Goal: Task Accomplishment & Management: Manage account settings

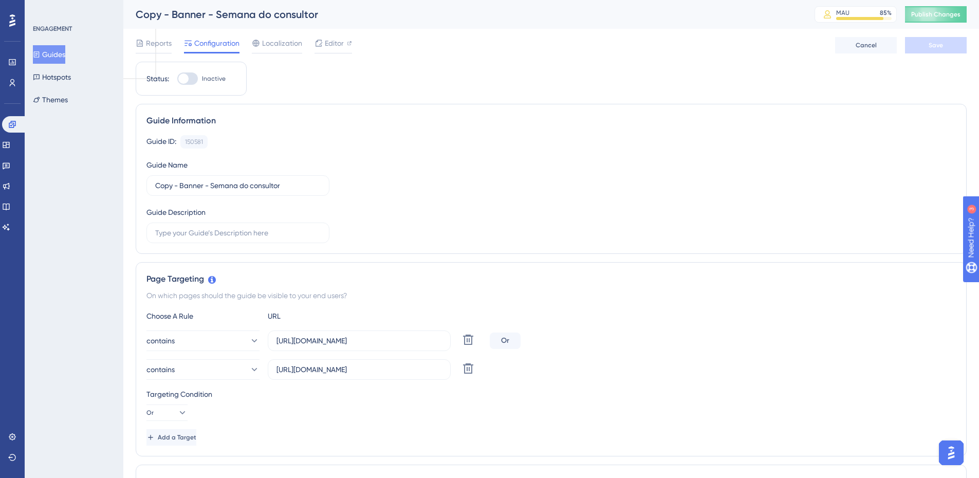
click at [59, 58] on button "Guides" at bounding box center [49, 54] width 32 height 19
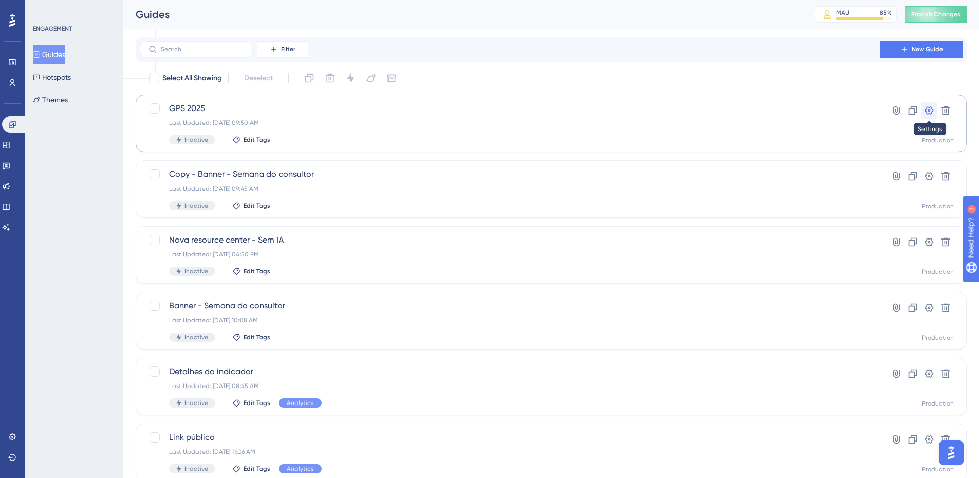
click at [927, 111] on icon at bounding box center [929, 110] width 10 height 10
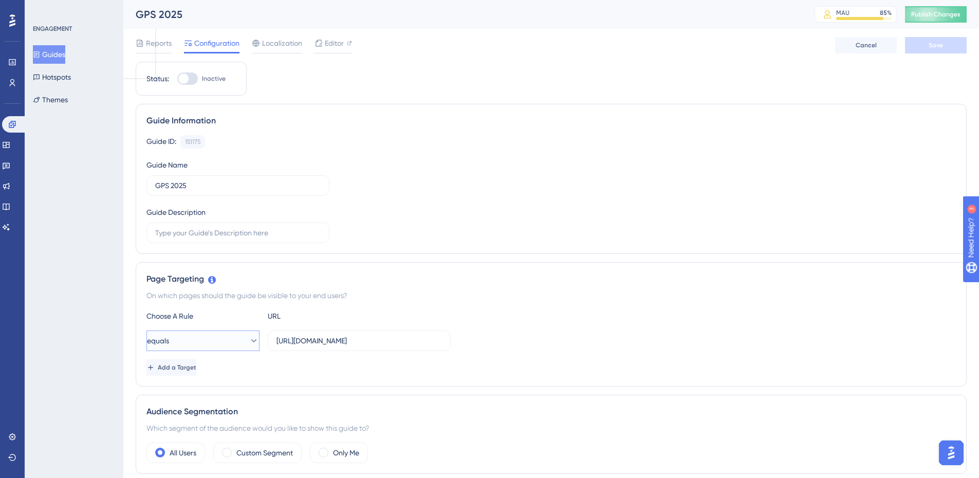
click at [222, 343] on button "equals" at bounding box center [203, 341] width 113 height 21
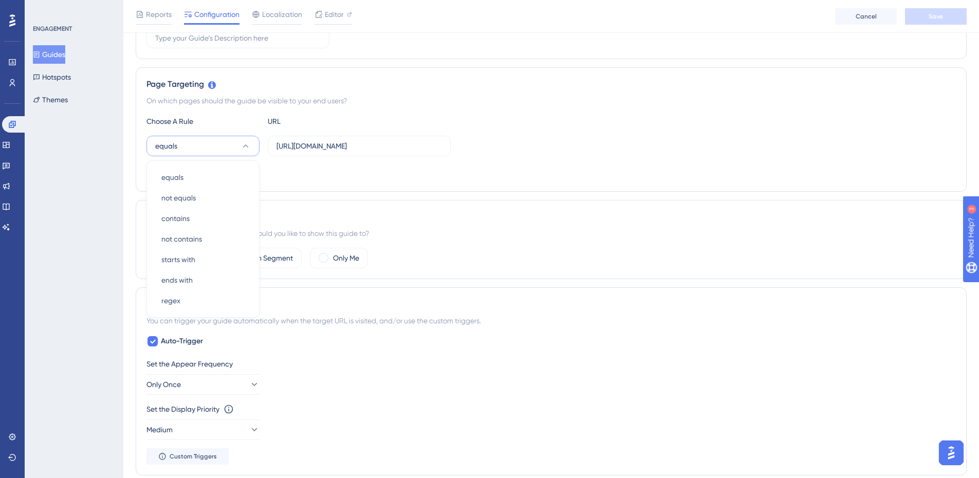
click at [379, 102] on div "On which pages should the guide be visible to your end users?" at bounding box center [552, 101] width 810 height 12
drag, startPoint x: 359, startPoint y: 146, endPoint x: 609, endPoint y: 146, distance: 250.4
click at [609, 146] on div "equals https://app2.artia.com/organizations/137596/dashboard" at bounding box center [552, 146] width 810 height 21
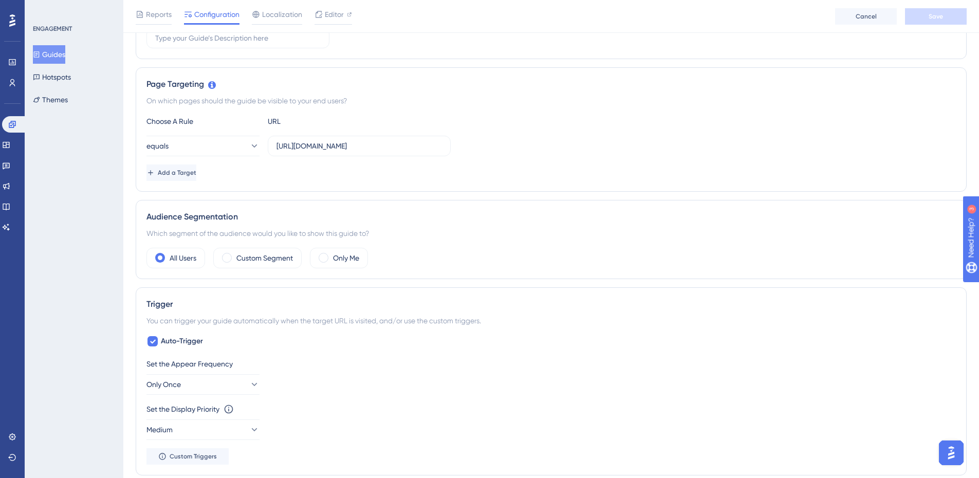
click at [65, 57] on button "Guides" at bounding box center [49, 54] width 32 height 19
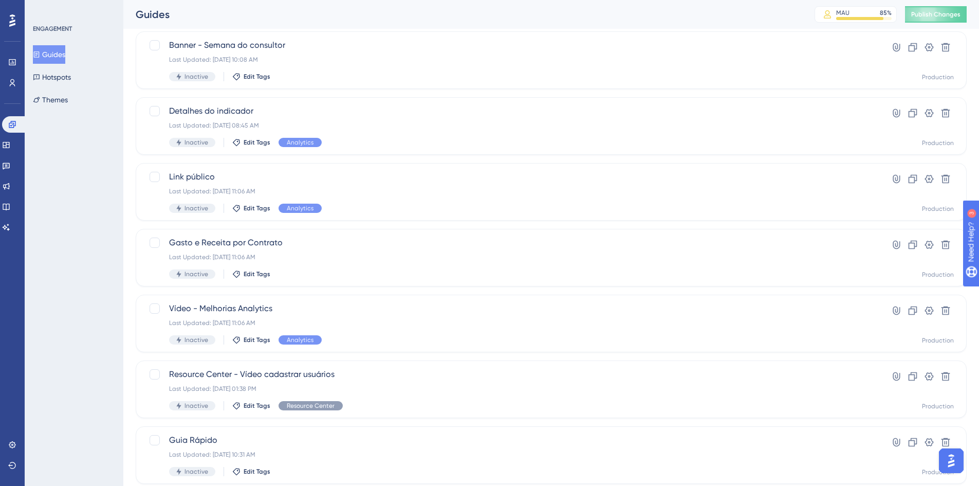
scroll to position [312, 0]
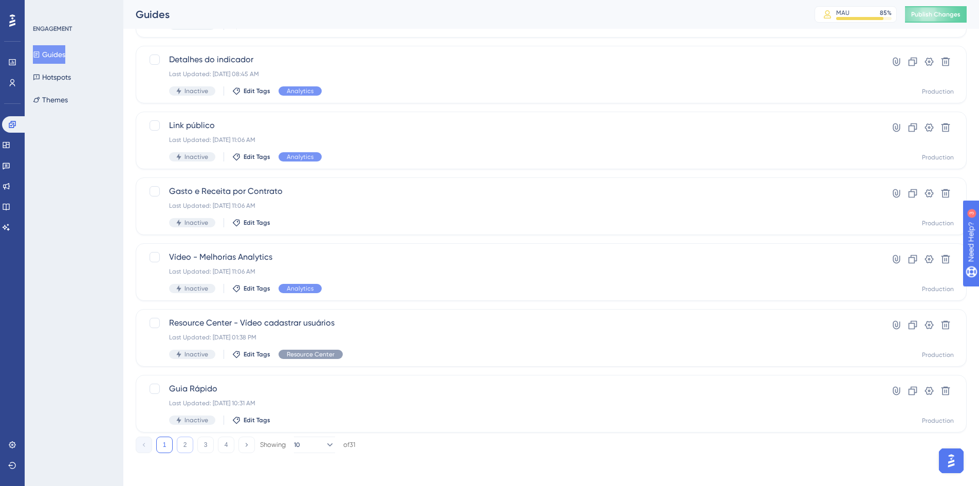
click at [185, 447] on button "2" at bounding box center [185, 445] width 16 height 16
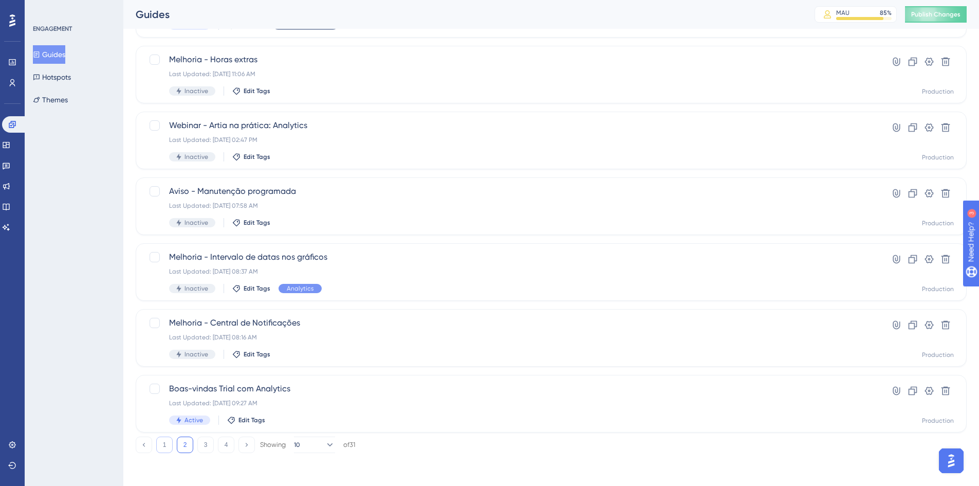
click at [165, 448] on button "1" at bounding box center [164, 445] width 16 height 16
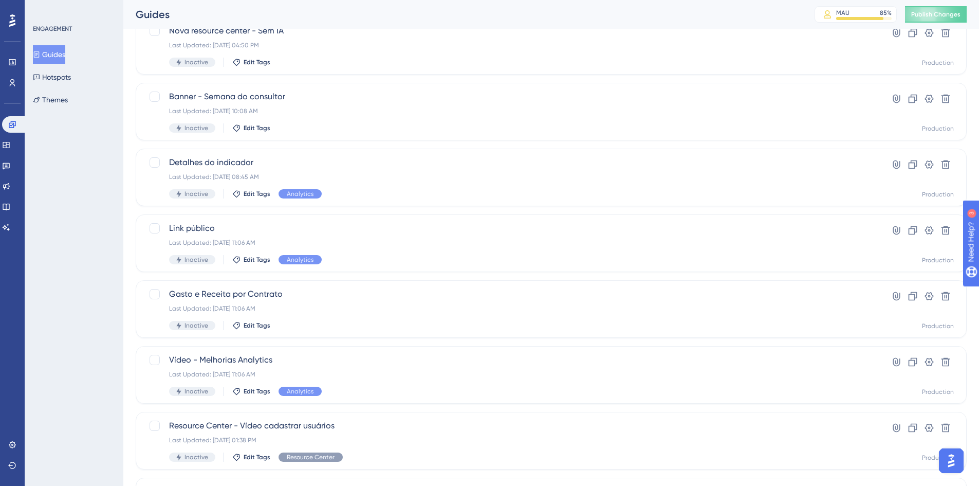
scroll to position [158, 0]
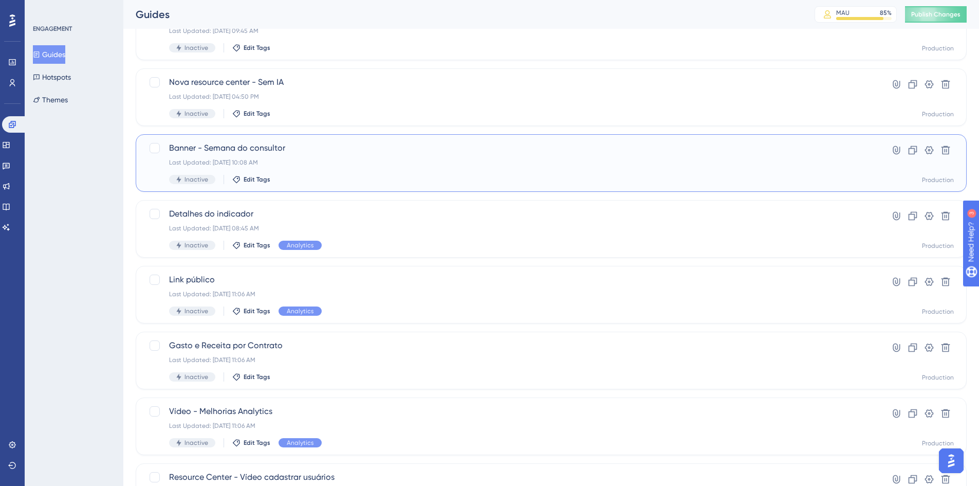
click at [217, 146] on span "Banner - Semana do consultor" at bounding box center [510, 148] width 682 height 12
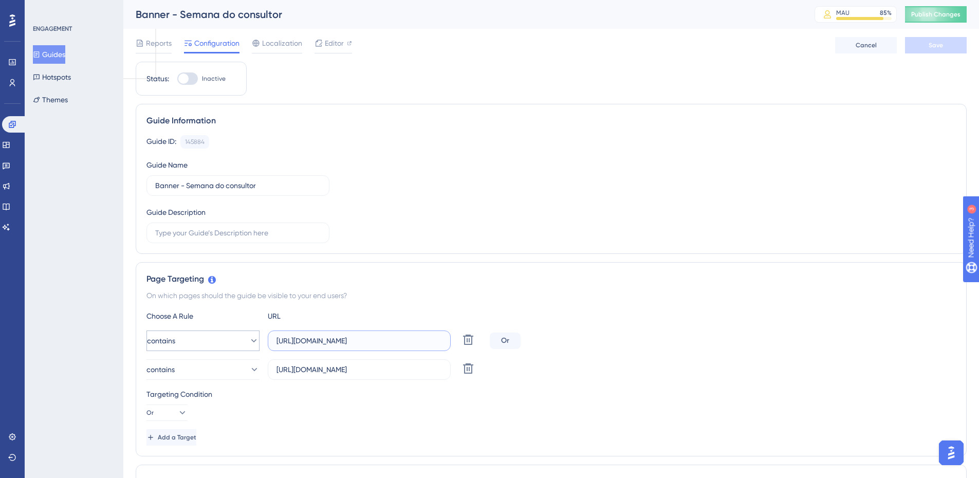
drag, startPoint x: 366, startPoint y: 340, endPoint x: 206, endPoint y: 332, distance: 159.6
click at [206, 332] on div "contains https://app2.artia.com Delete" at bounding box center [316, 341] width 339 height 21
click at [58, 57] on button "Guides" at bounding box center [49, 54] width 32 height 19
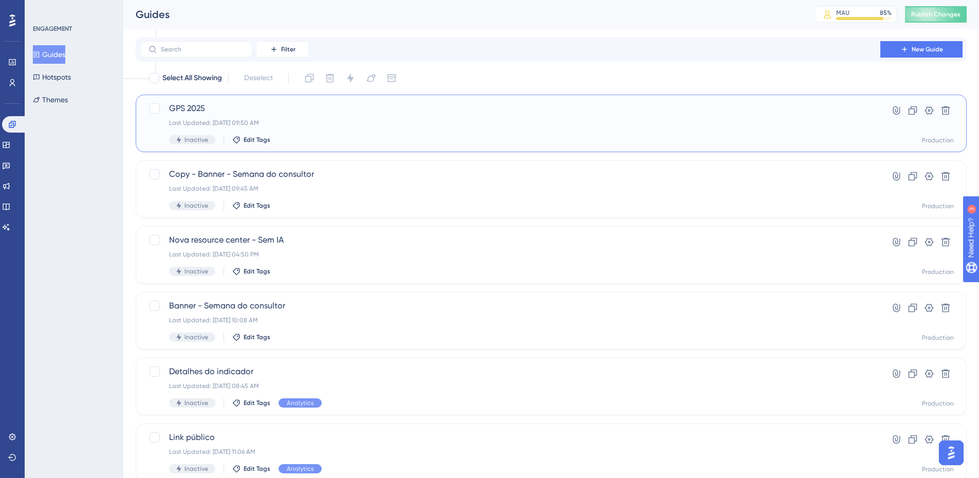
click at [215, 108] on span "GPS 2025" at bounding box center [510, 108] width 682 height 12
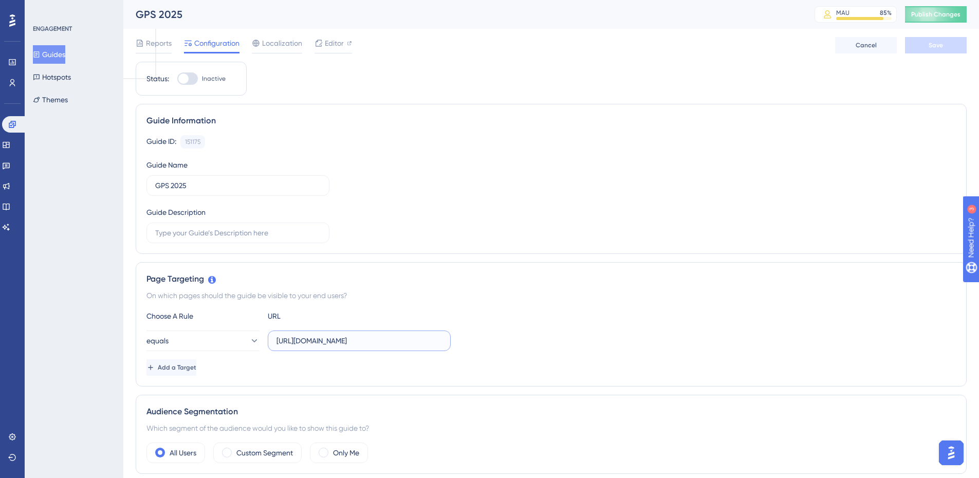
scroll to position [0, 25]
drag, startPoint x: 355, startPoint y: 342, endPoint x: 700, endPoint y: 367, distance: 345.9
click at [700, 367] on div "Choose A Rule URL equals https://app2.artia.com/organizations/137596/dashboard …" at bounding box center [552, 343] width 810 height 66
type input "https://app2.artia.com/"
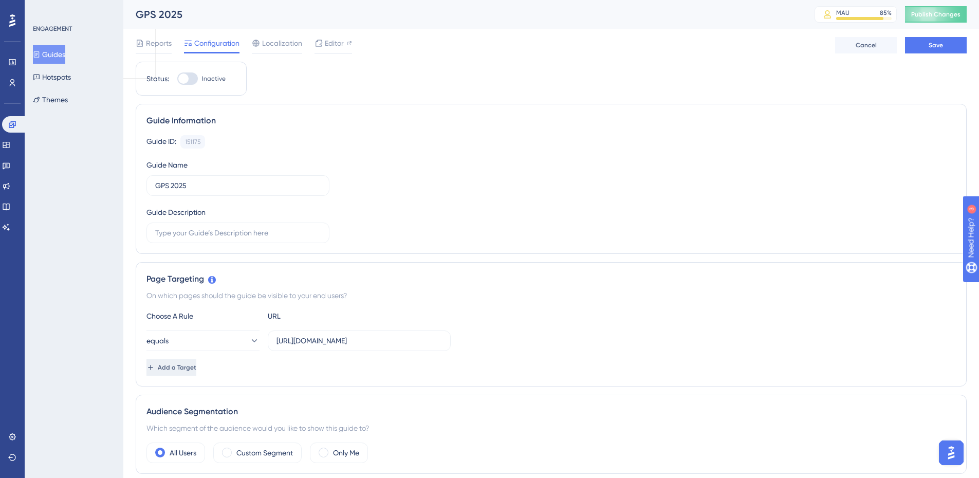
click at [196, 362] on button "Add a Target" at bounding box center [172, 367] width 50 height 16
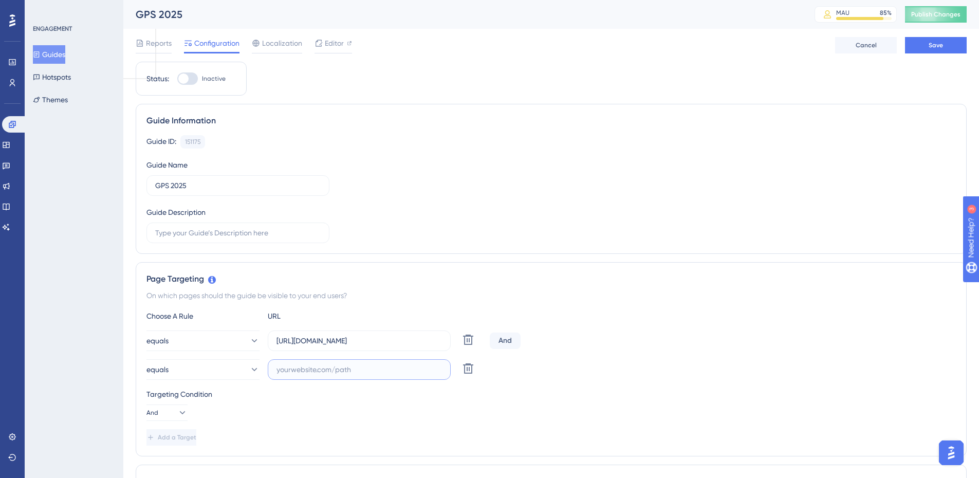
click at [305, 369] on input "text" at bounding box center [360, 369] width 166 height 11
paste input "https://app2.artia.com/"
click at [294, 369] on input "https://app2.artia.com/" at bounding box center [360, 369] width 166 height 11
click at [319, 370] on input "https://app2.artia.com/" at bounding box center [360, 369] width 166 height 11
type input "https://app.artia.com/"
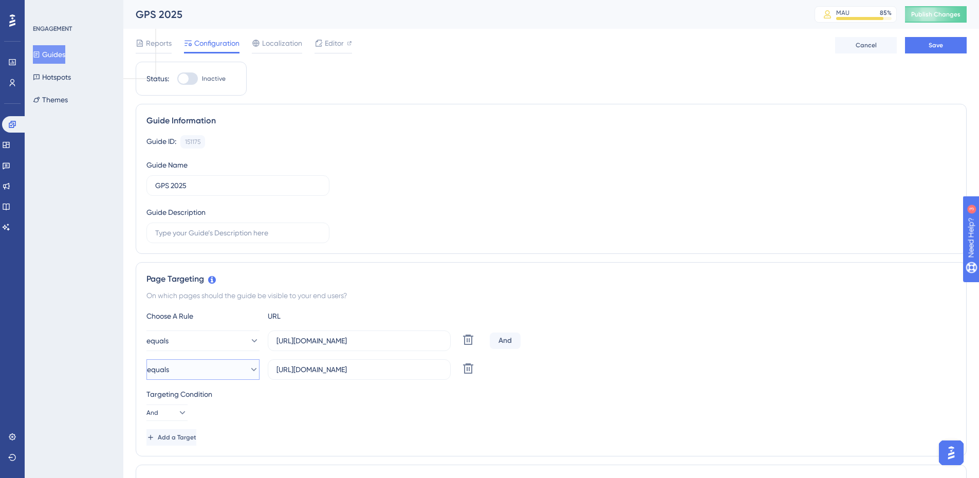
click at [198, 371] on button "equals" at bounding box center [203, 369] width 113 height 21
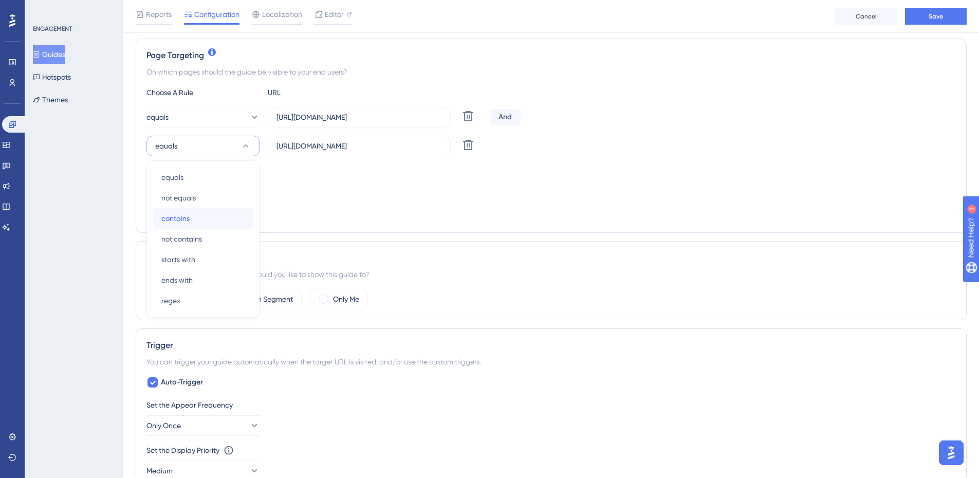
click at [186, 219] on span "contains" at bounding box center [175, 218] width 28 height 12
click at [185, 115] on button "equals" at bounding box center [203, 117] width 113 height 21
click at [186, 183] on div "contains contains" at bounding box center [202, 189] width 83 height 21
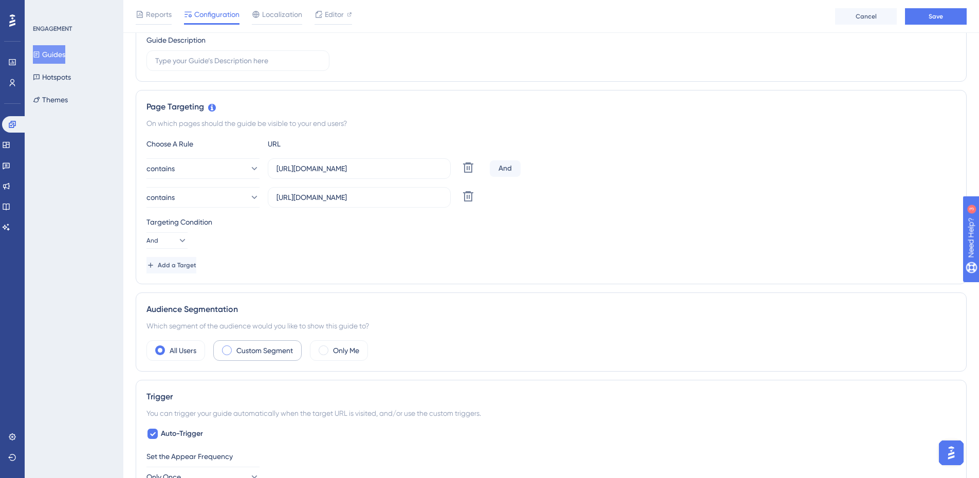
click at [269, 352] on label "Custom Segment" at bounding box center [265, 350] width 57 height 12
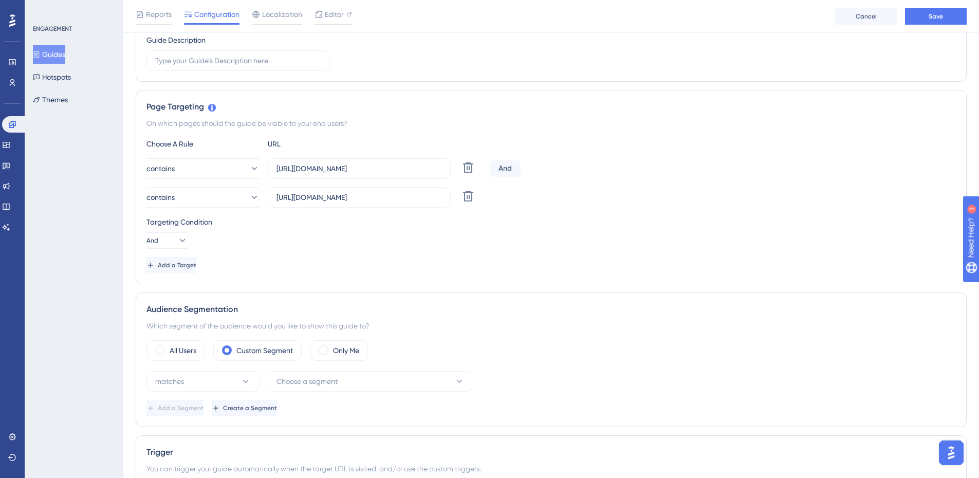
scroll to position [279, 0]
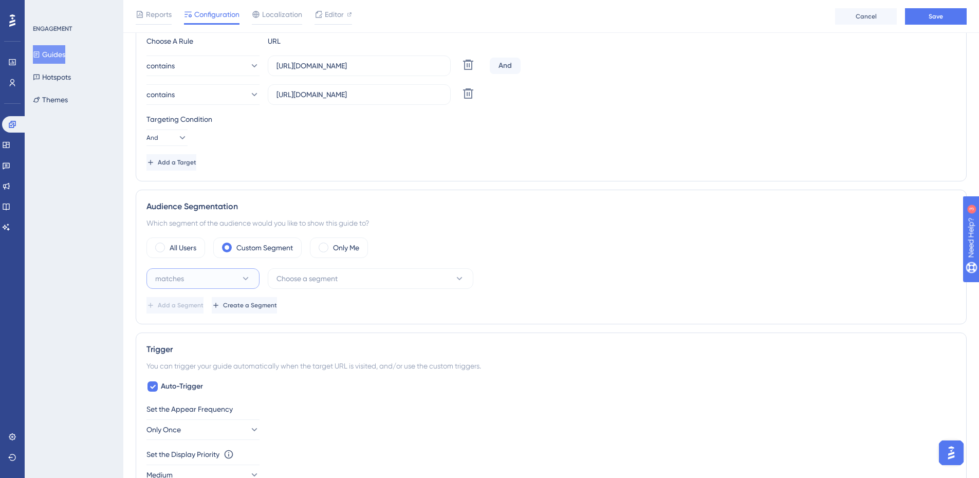
click at [228, 285] on button "matches" at bounding box center [203, 278] width 113 height 21
click at [316, 279] on span "Choose a segment" at bounding box center [307, 279] width 61 height 12
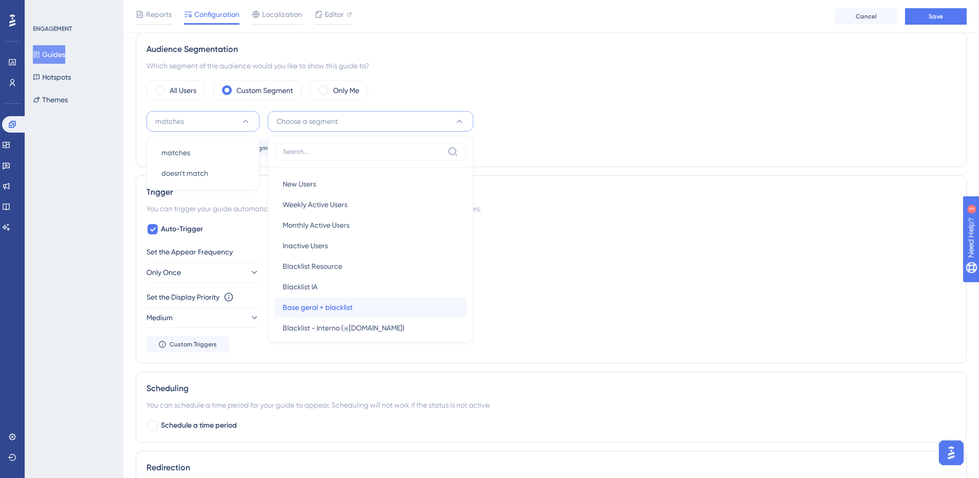
click at [338, 310] on span "Base geral + blacklist" at bounding box center [318, 307] width 70 height 12
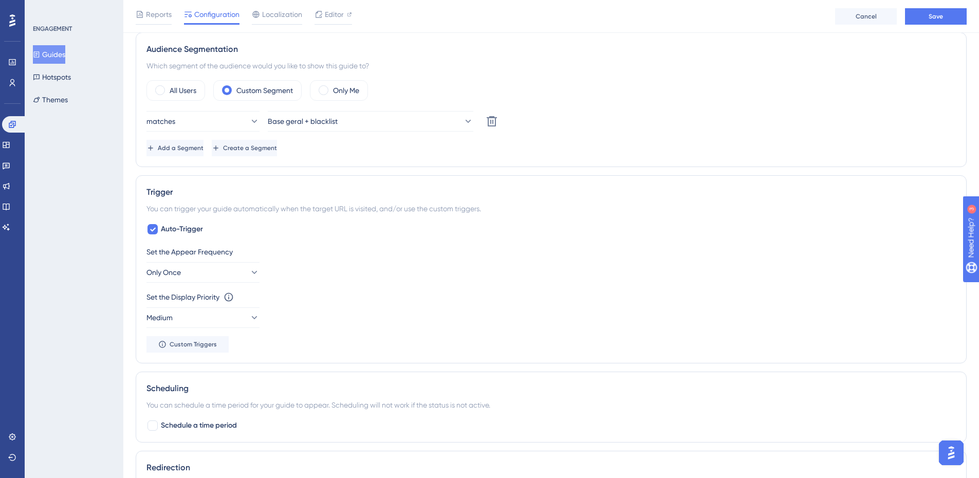
scroll to position [385, 0]
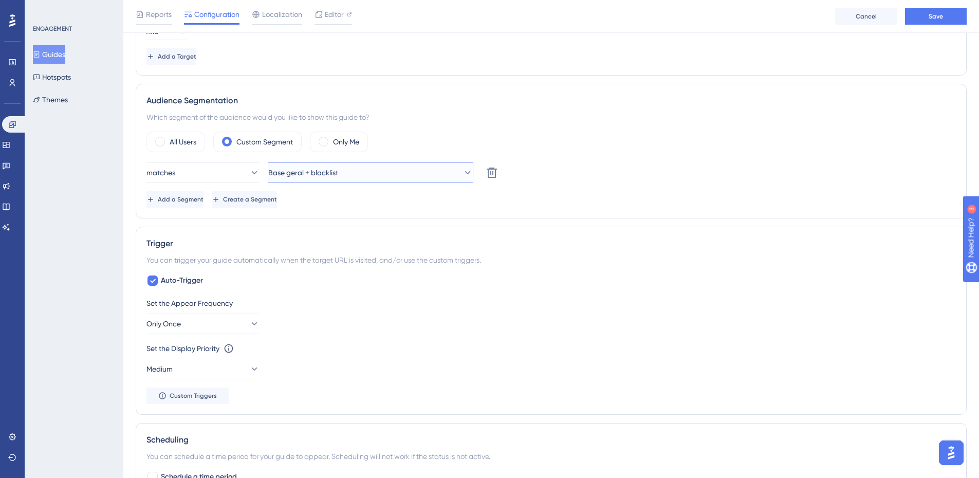
click at [325, 173] on span "Base geral + blacklist" at bounding box center [303, 173] width 70 height 12
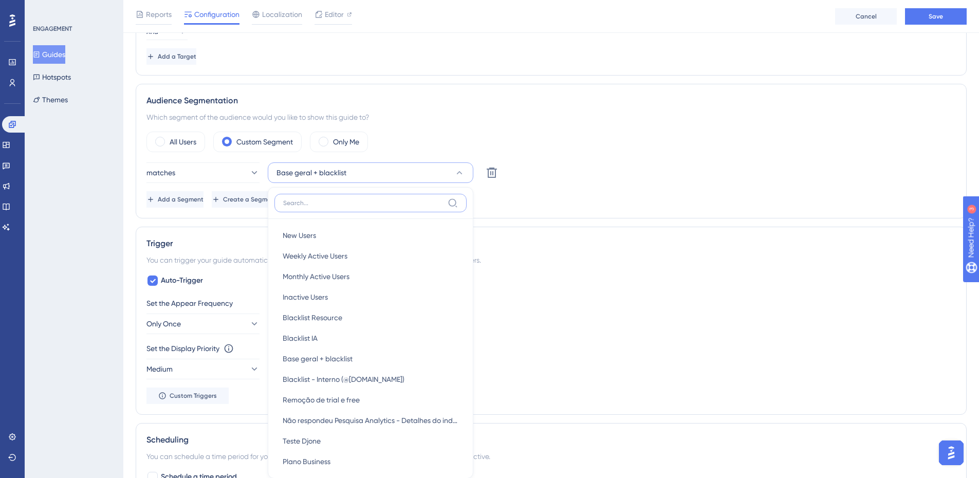
scroll to position [479, 0]
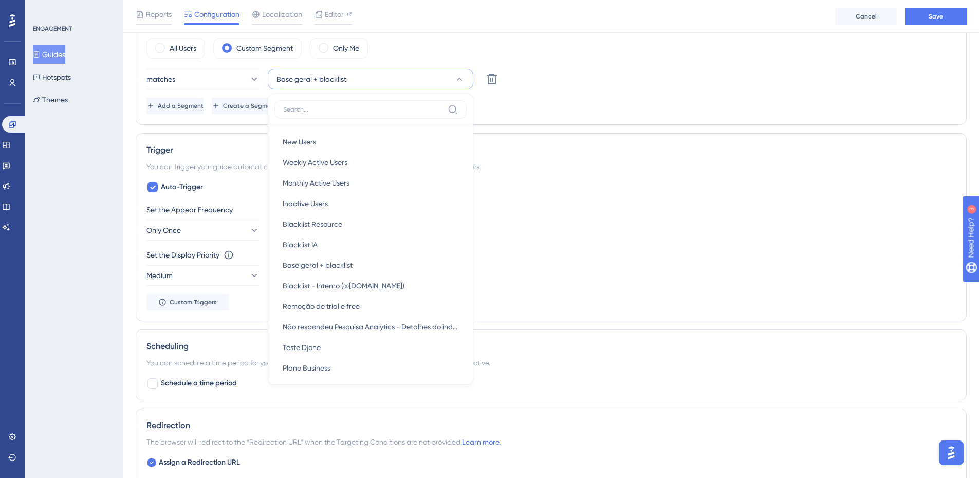
click at [426, 63] on div "All Users Custom Segment Only Me matches Base geral + blacklist New Users New U…" at bounding box center [552, 76] width 810 height 76
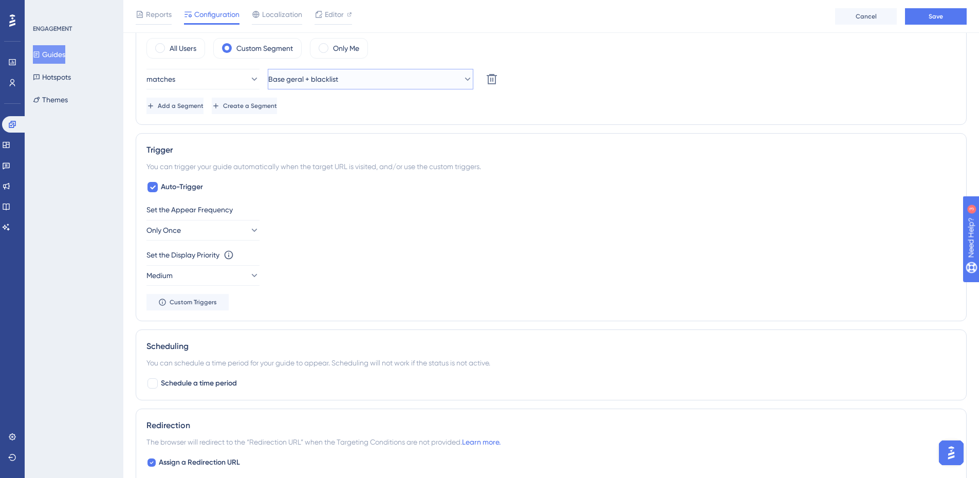
click at [386, 76] on button "Base geral + blacklist" at bounding box center [371, 79] width 206 height 21
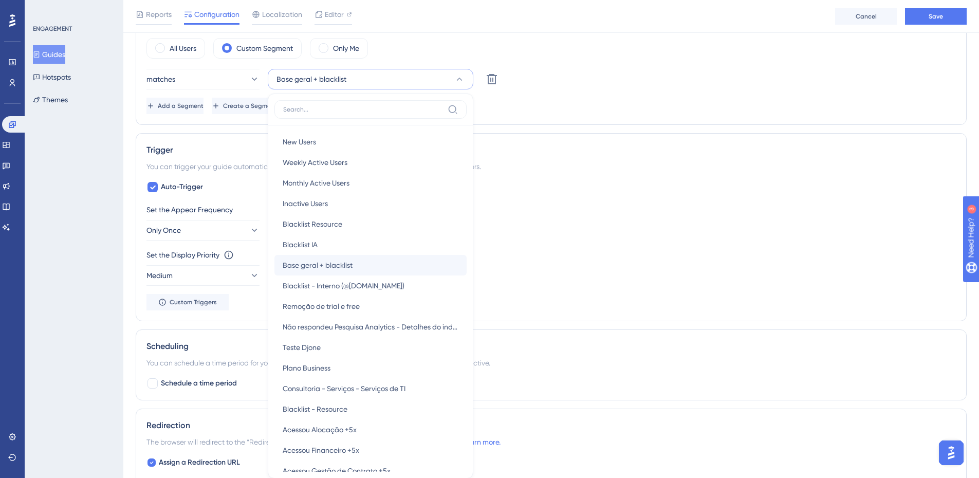
scroll to position [525, 0]
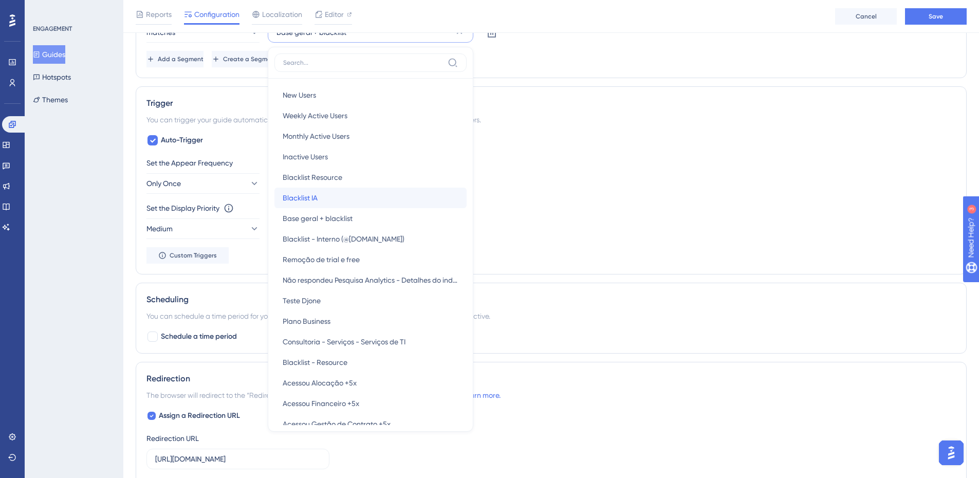
click at [375, 189] on div "Blacklist IA Blacklist IA" at bounding box center [371, 198] width 176 height 21
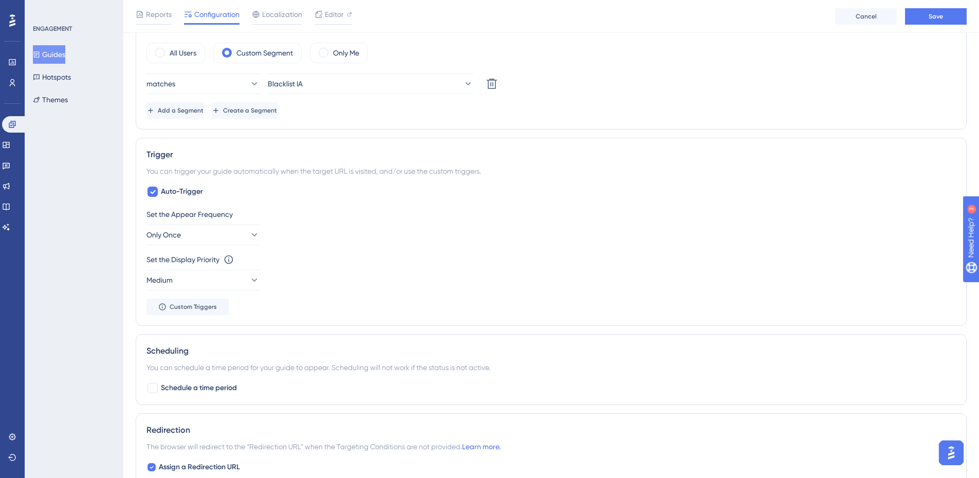
scroll to position [423, 0]
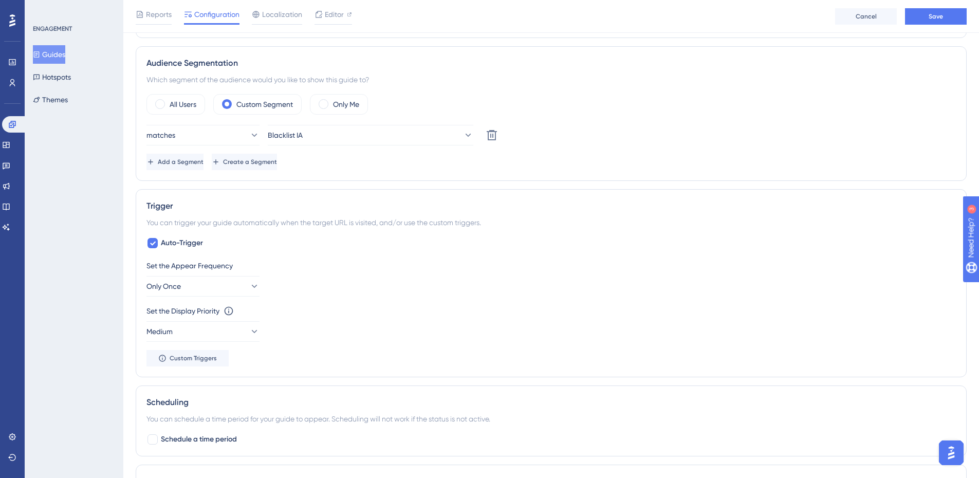
click at [360, 124] on div "All Users Custom Segment Only Me matches Blacklist IA Delete Add a Segment Crea…" at bounding box center [552, 132] width 810 height 76
click at [362, 121] on div "All Users Custom Segment Only Me matches Blacklist IA Delete Add a Segment Crea…" at bounding box center [552, 132] width 810 height 76
click at [363, 131] on button "Blacklist IA" at bounding box center [371, 135] width 206 height 21
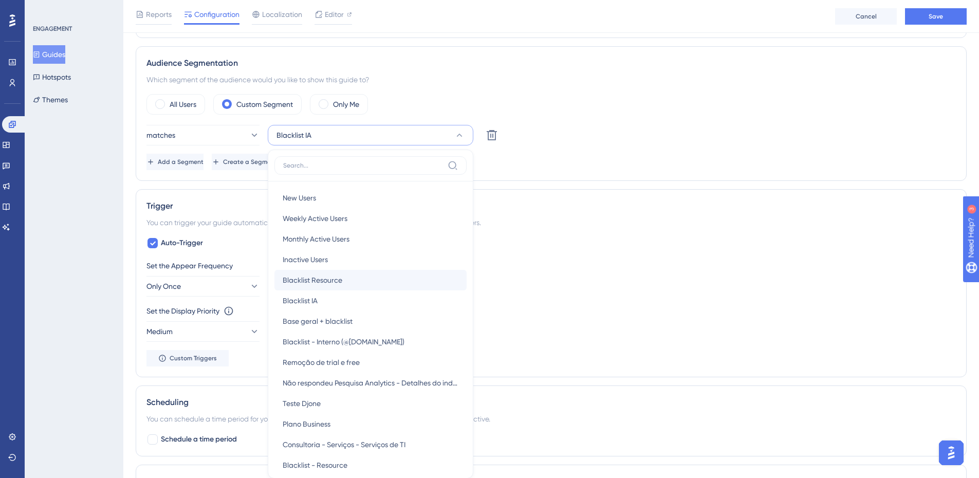
scroll to position [498, 0]
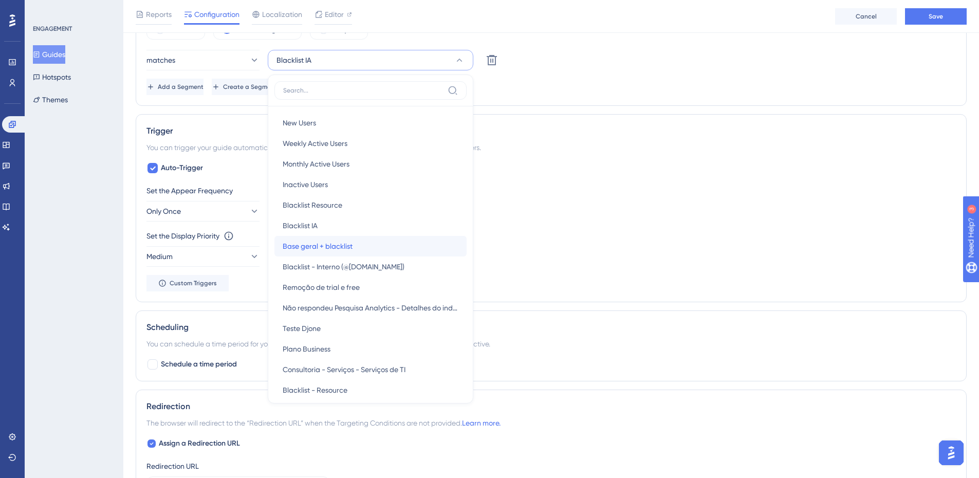
click at [350, 246] on span "Base geral + blacklist" at bounding box center [318, 246] width 70 height 12
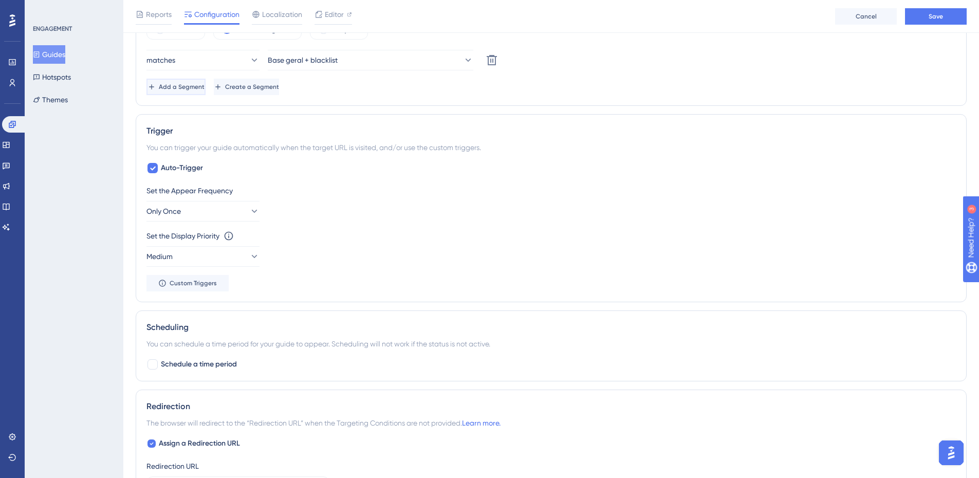
click at [206, 91] on button "Add a Segment" at bounding box center [176, 87] width 59 height 16
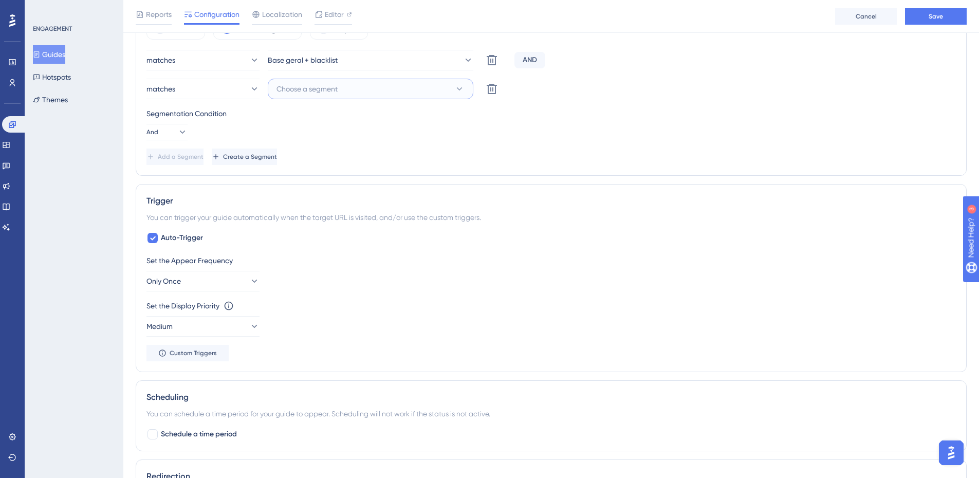
click at [372, 82] on button "Choose a segment" at bounding box center [371, 89] width 206 height 21
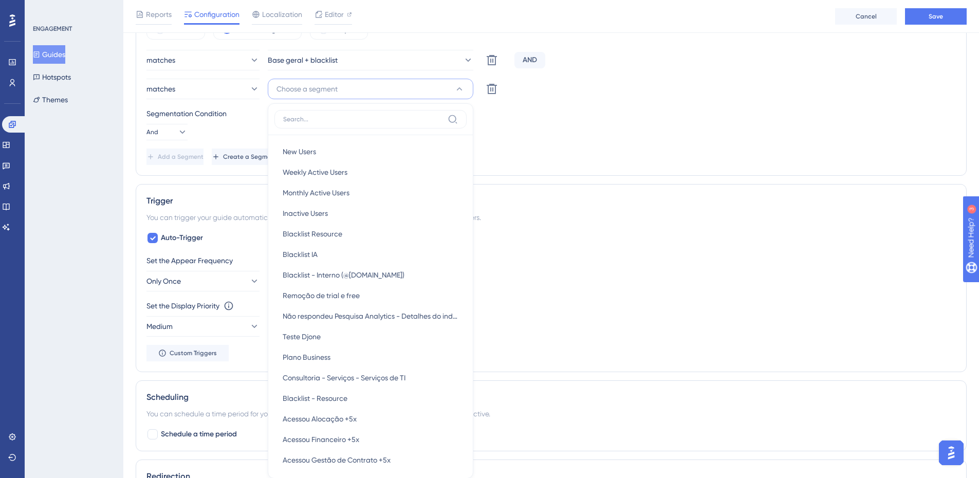
scroll to position [548, 0]
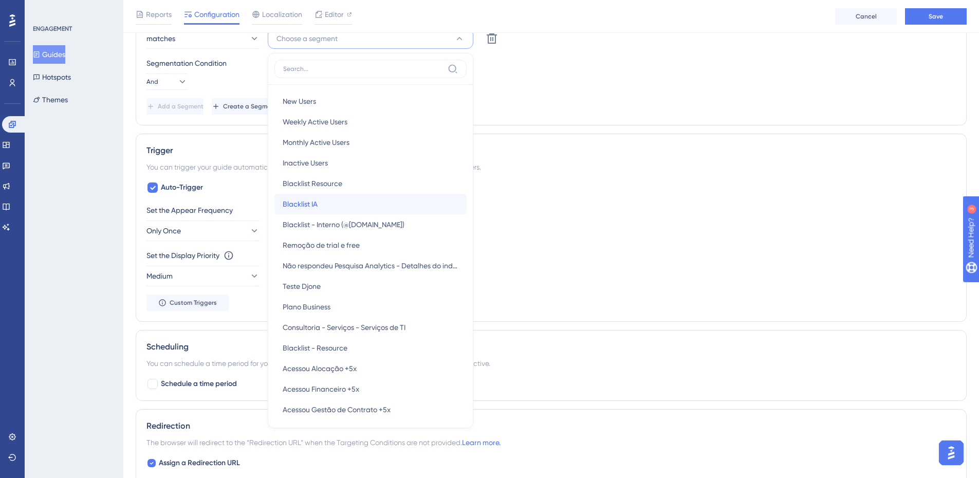
click at [356, 204] on div "Blacklist IA Blacklist IA" at bounding box center [371, 204] width 176 height 21
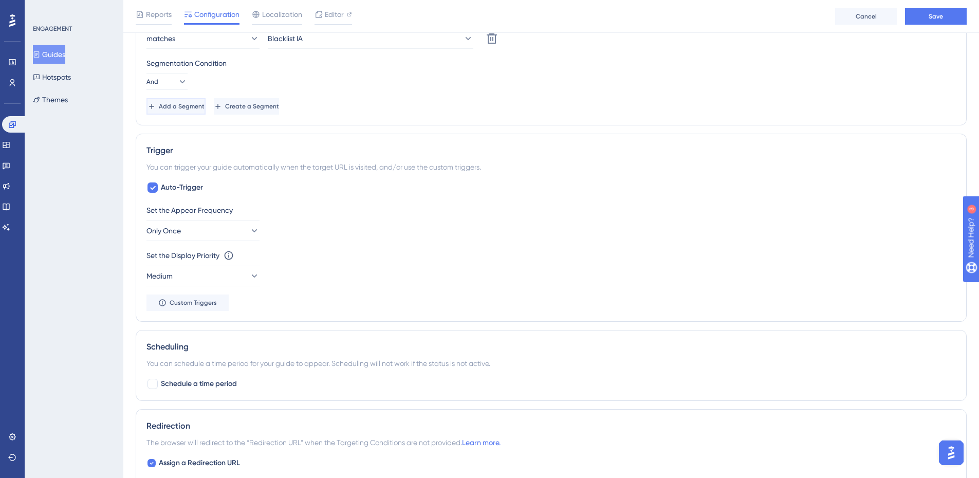
click at [206, 114] on button "Add a Segment" at bounding box center [176, 106] width 59 height 16
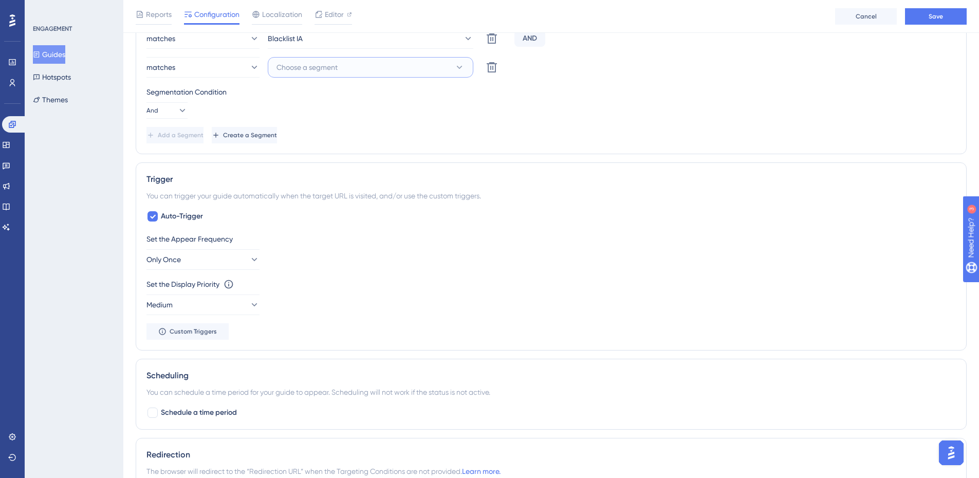
click at [333, 64] on span "Choose a segment" at bounding box center [307, 67] width 61 height 12
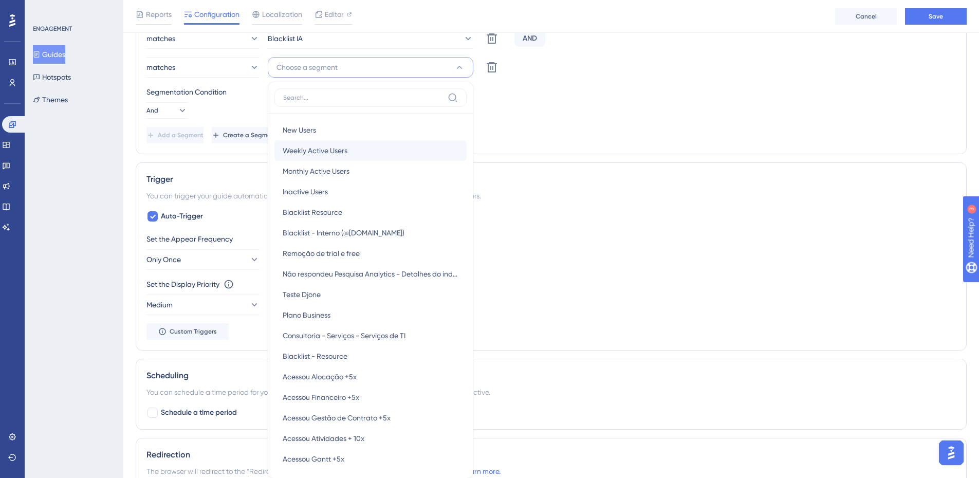
scroll to position [589, 0]
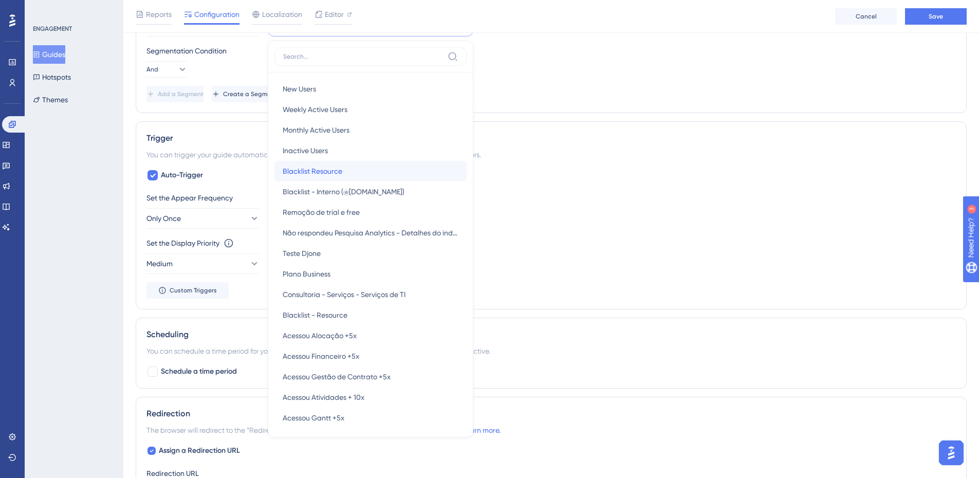
click at [361, 166] on div "Blacklist Resource Blacklist Resource" at bounding box center [371, 171] width 176 height 21
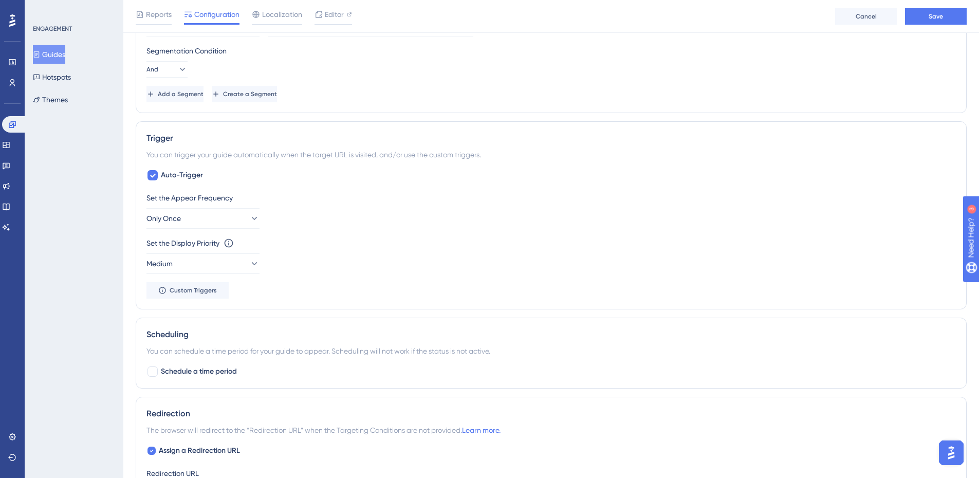
scroll to position [486, 0]
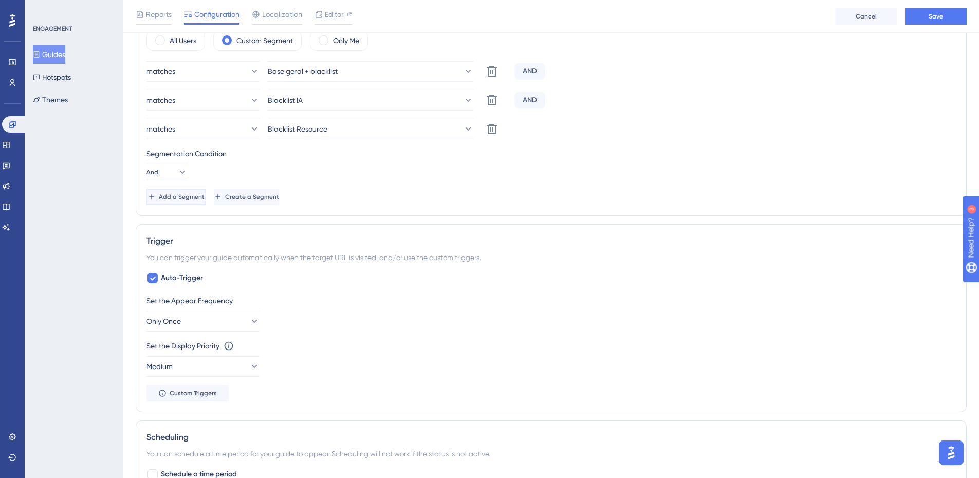
click at [206, 191] on button "Add a Segment" at bounding box center [176, 197] width 59 height 16
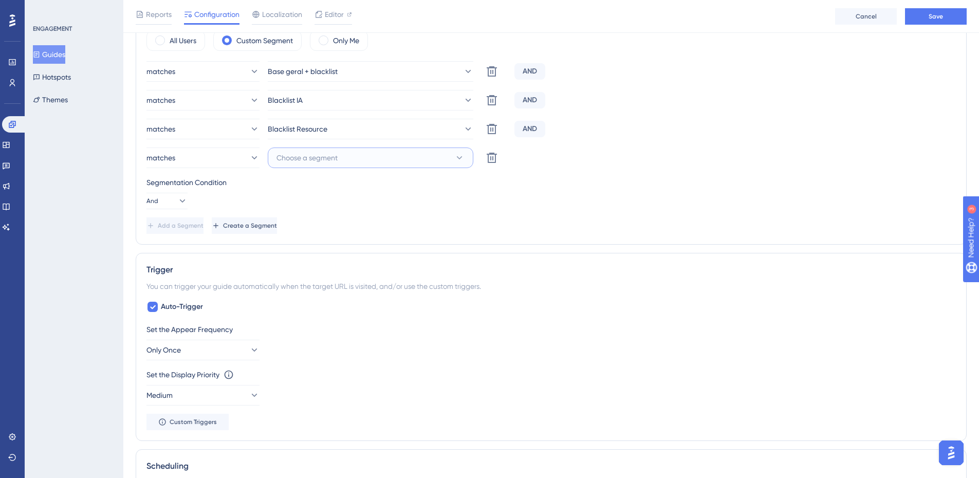
click at [329, 153] on span "Choose a segment" at bounding box center [307, 158] width 61 height 12
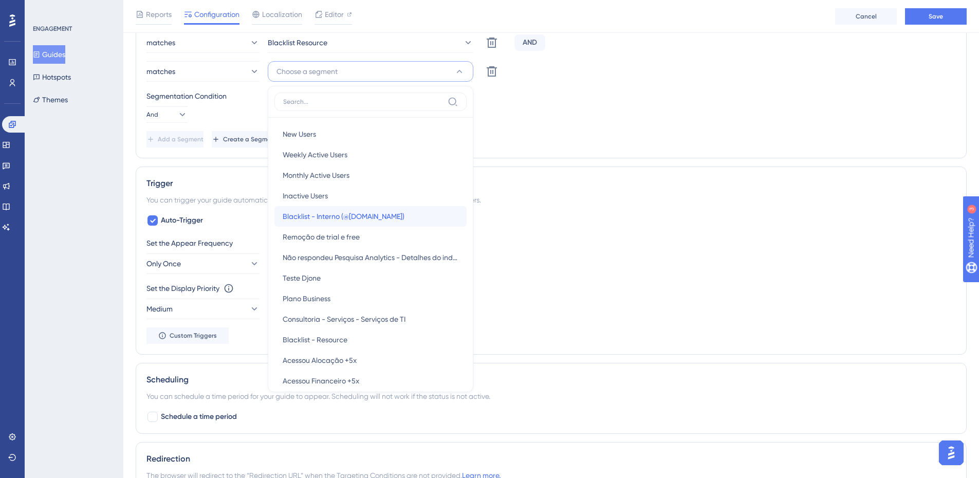
click at [373, 212] on span "Blacklist - Interno (@artia.com)" at bounding box center [344, 216] width 122 height 12
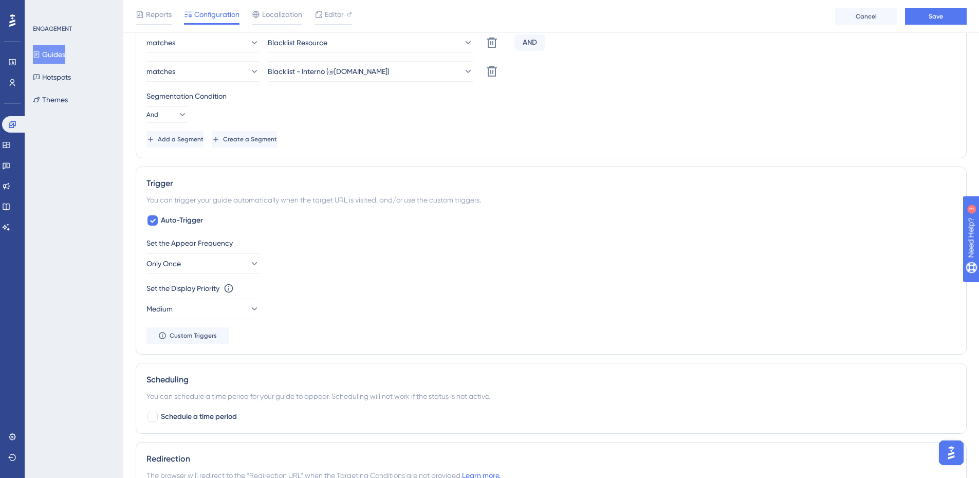
click at [546, 149] on div "Audience Segmentation Which segment of the audience would you like to show this…" at bounding box center [551, 27] width 831 height 262
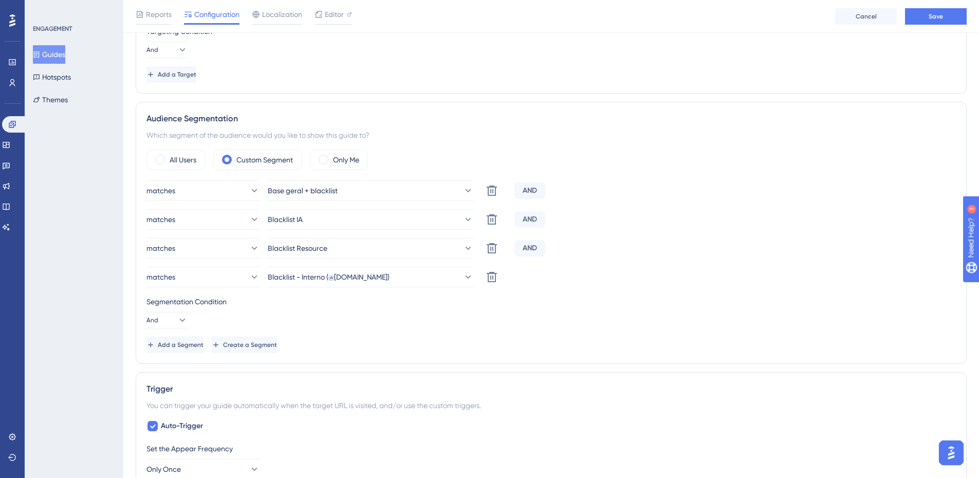
scroll to position [470, 0]
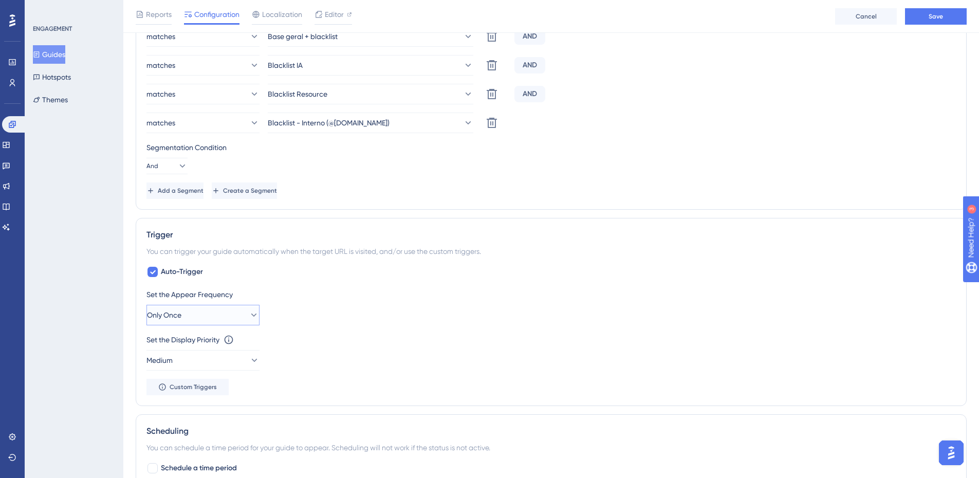
click at [181, 319] on span "Only Once" at bounding box center [164, 315] width 34 height 12
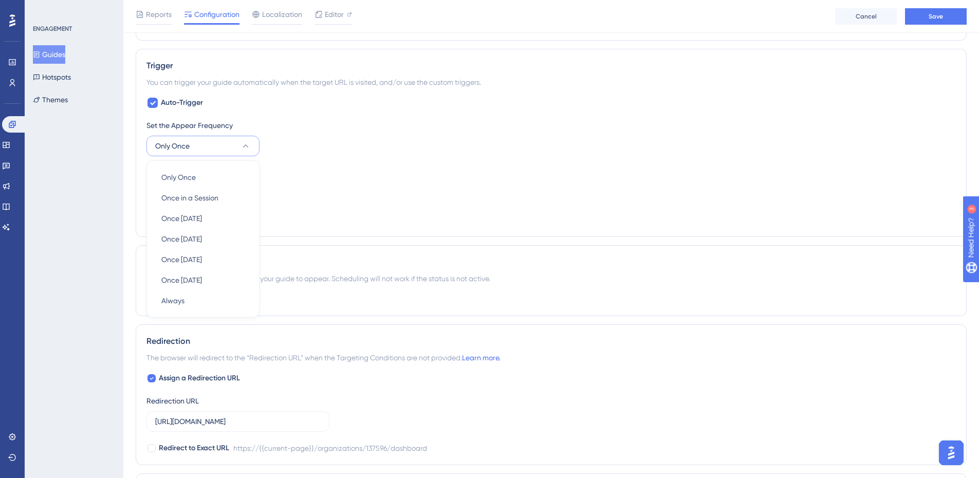
click at [374, 133] on div "Set the Appear Frequency Only Once Only Once Only Once Once in a Session Once i…" at bounding box center [552, 137] width 810 height 37
click at [209, 187] on button "Medium" at bounding box center [203, 191] width 113 height 21
drag, startPoint x: 188, startPoint y: 285, endPoint x: 194, endPoint y: 274, distance: 13.3
click at [189, 285] on div "Highest Highest" at bounding box center [202, 284] width 83 height 21
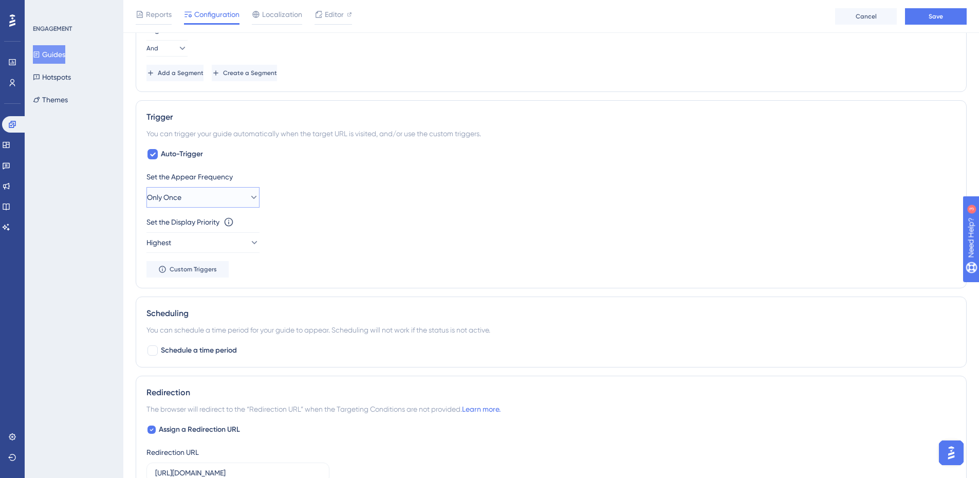
click at [226, 198] on button "Only Once" at bounding box center [203, 197] width 113 height 21
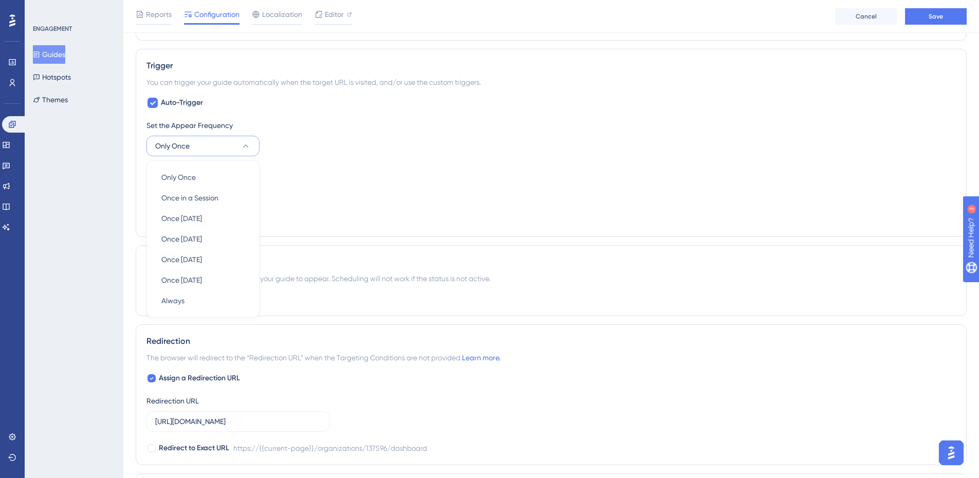
click at [362, 155] on div "Set the Appear Frequency Only Once Only Once Only Once Once in a Session Once i…" at bounding box center [552, 137] width 810 height 37
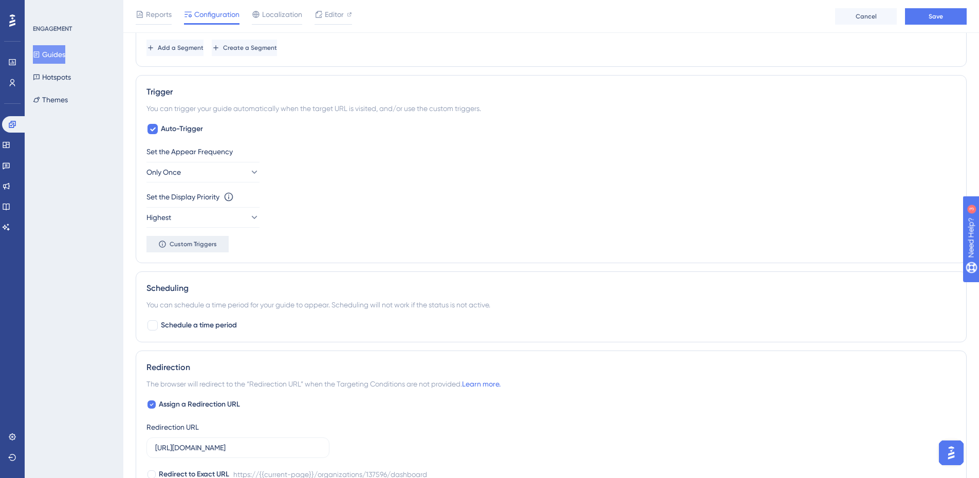
scroll to position [613, 0]
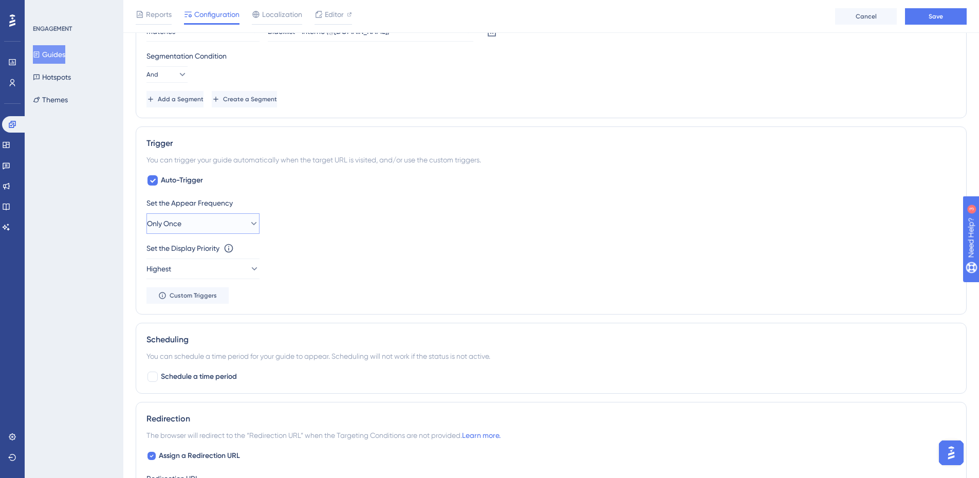
click at [229, 220] on button "Only Once" at bounding box center [203, 223] width 113 height 21
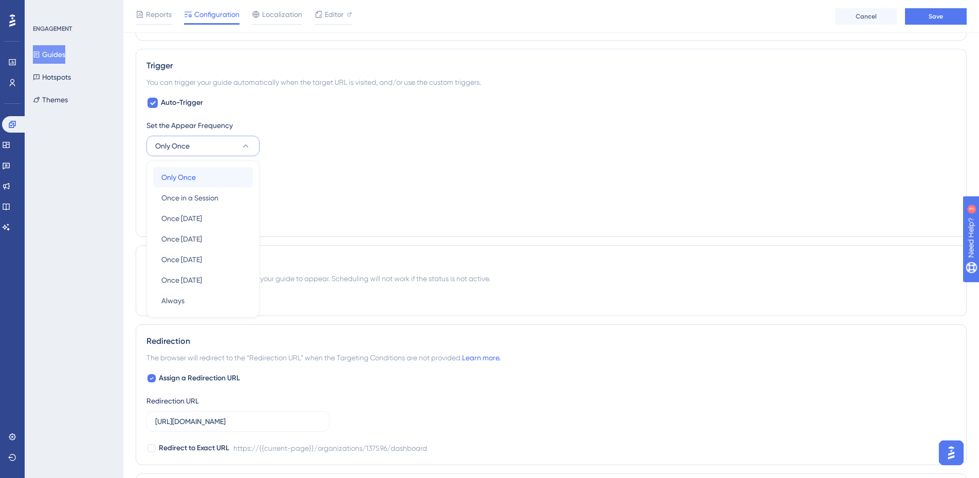
click at [233, 183] on div "Only Once Only Once" at bounding box center [202, 177] width 83 height 21
click at [385, 188] on div "Set the Display Priority This option will set the display priority between auto…" at bounding box center [552, 183] width 810 height 37
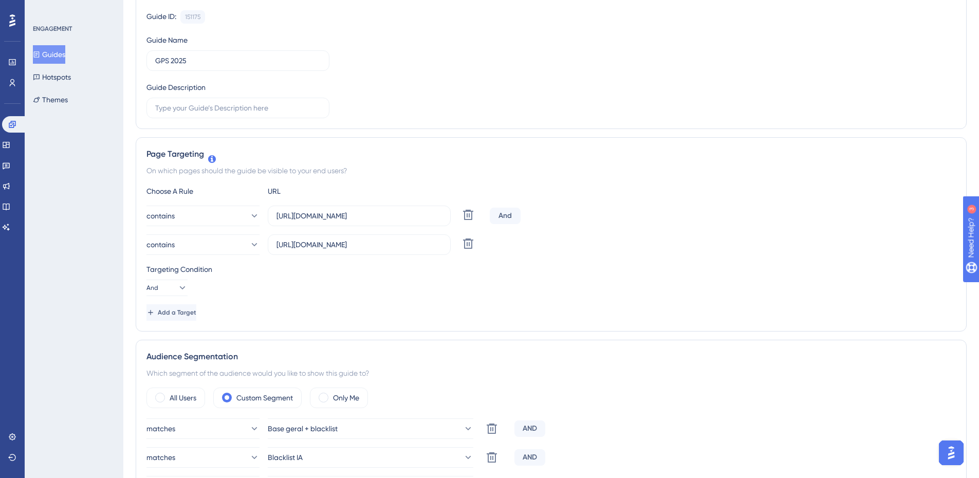
scroll to position [0, 0]
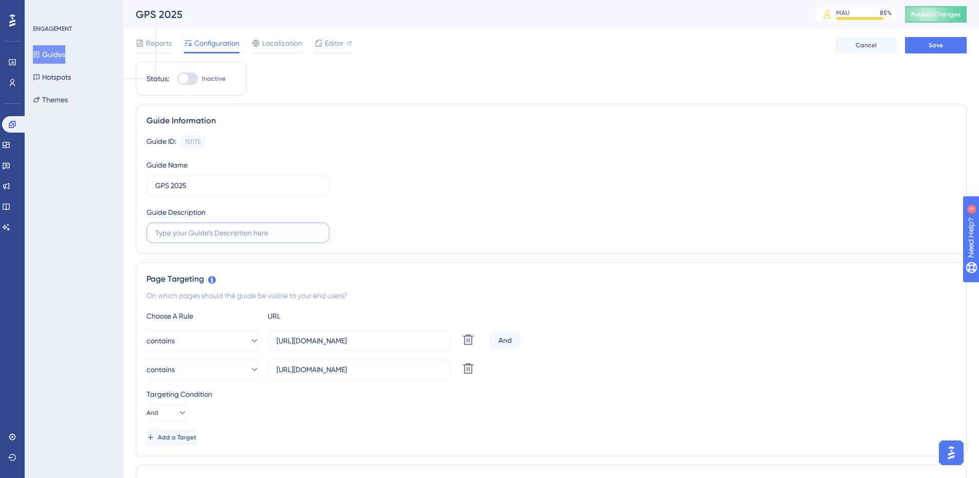
click at [258, 237] on input "text" at bounding box center [238, 232] width 166 height 11
click at [190, 77] on div at bounding box center [187, 78] width 21 height 12
click at [177, 79] on input "Inactive" at bounding box center [177, 79] width 1 height 1
checkbox input "true"
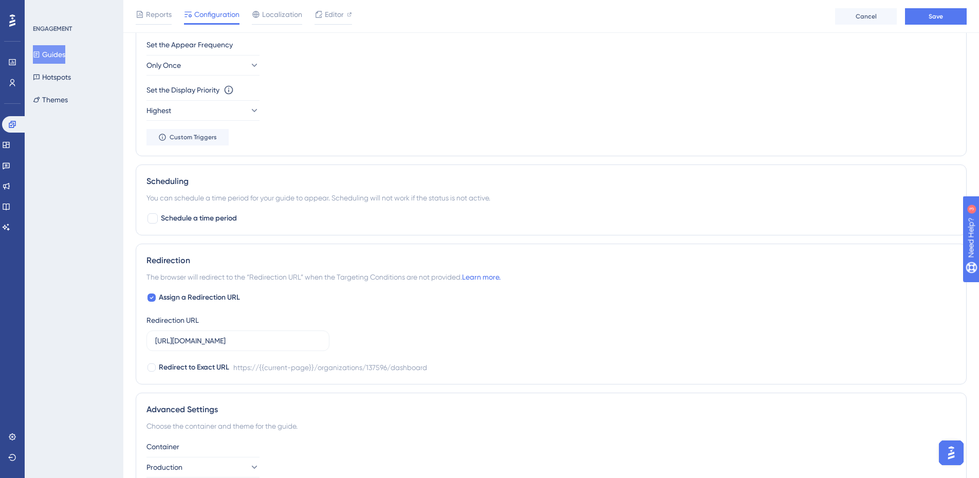
scroll to position [870, 0]
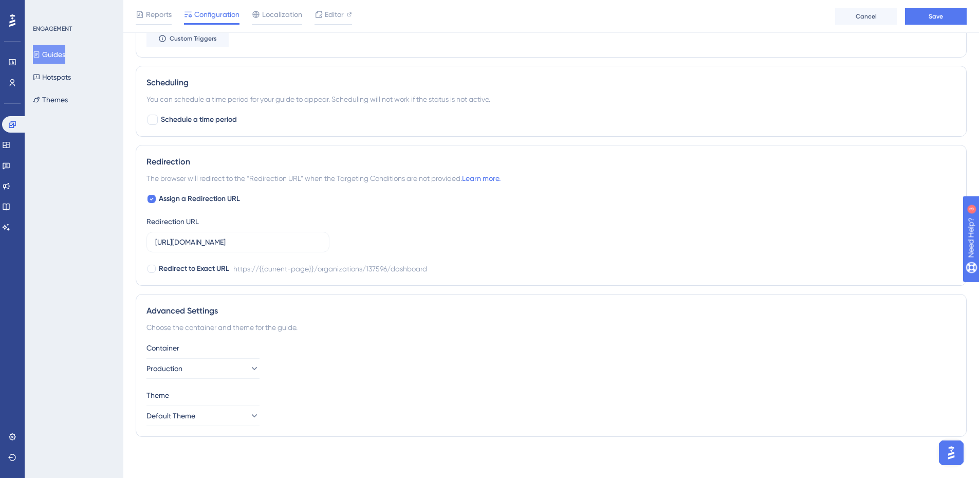
drag, startPoint x: 194, startPoint y: 195, endPoint x: 243, endPoint y: 209, distance: 51.3
click at [194, 195] on span "Assign a Redirection URL" at bounding box center [199, 199] width 81 height 12
checkbox input "false"
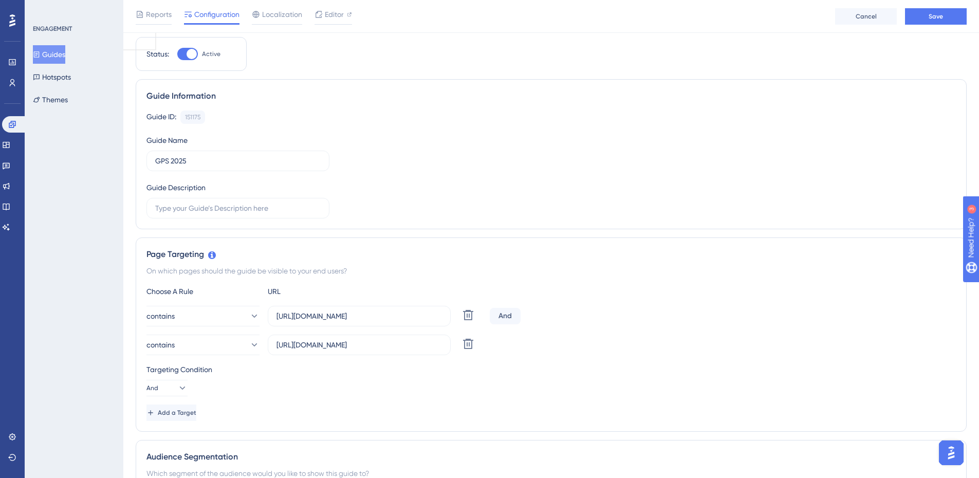
scroll to position [0, 0]
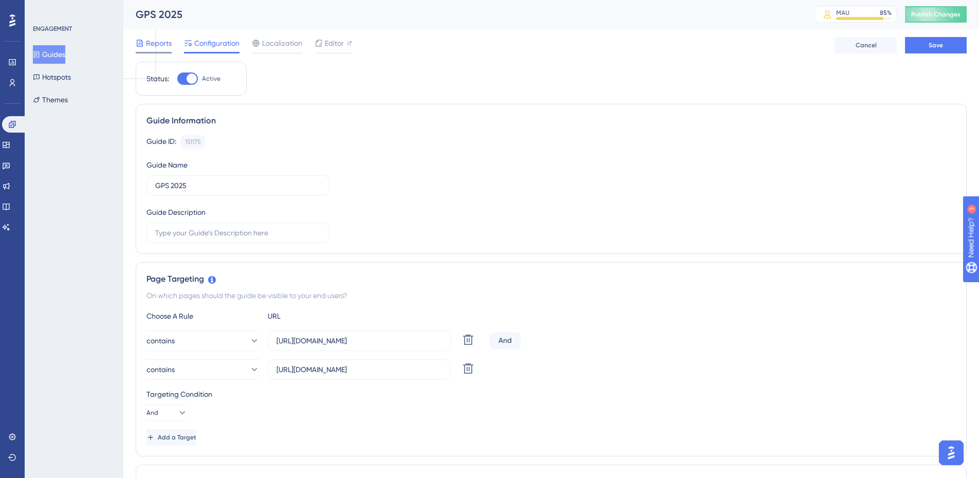
click at [168, 49] on span "Reports" at bounding box center [159, 43] width 26 height 12
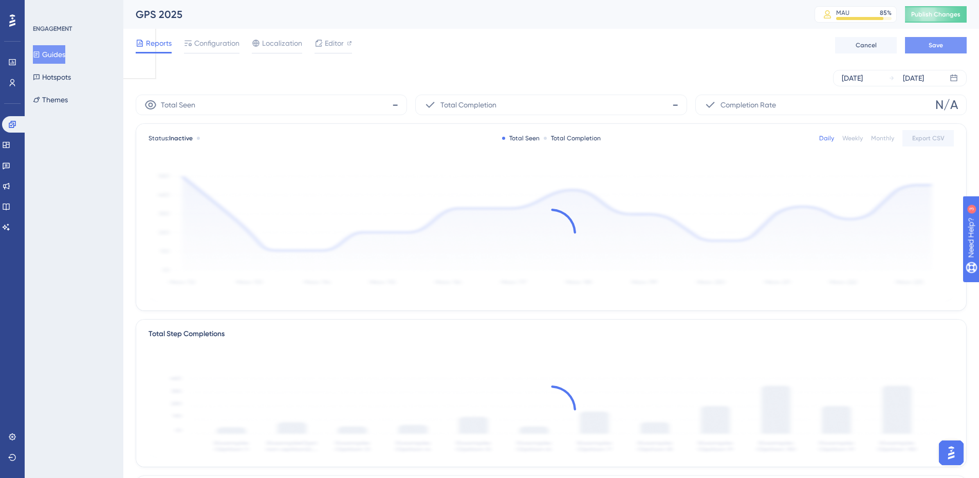
click at [922, 38] on button "Save" at bounding box center [936, 45] width 62 height 16
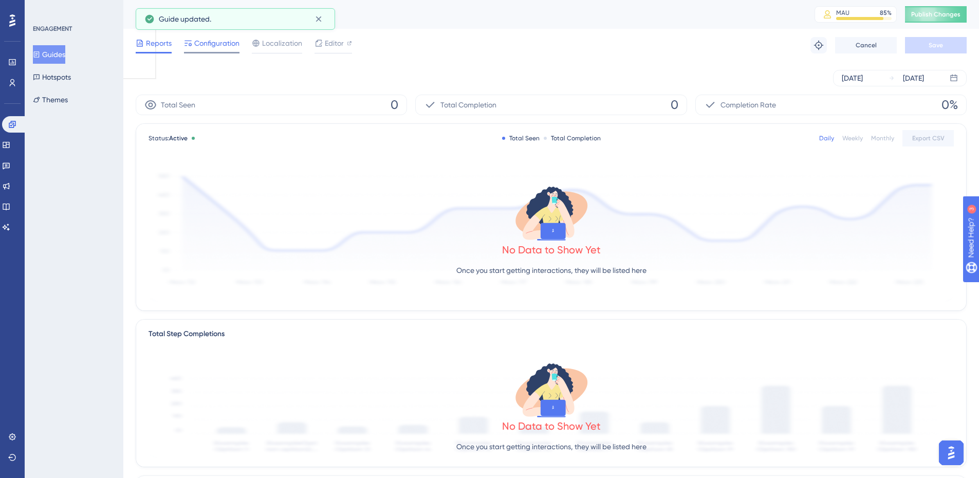
click at [218, 45] on span "Configuration" at bounding box center [216, 43] width 45 height 12
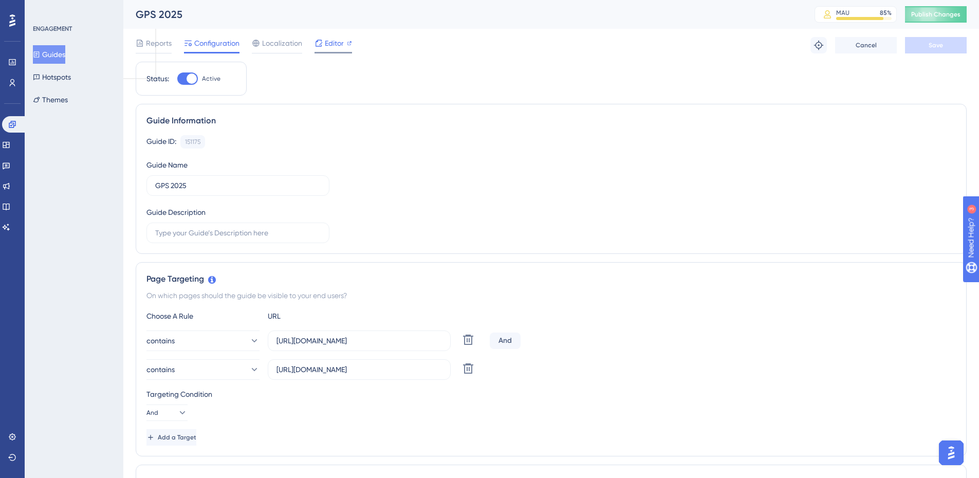
click at [332, 45] on span "Editor" at bounding box center [334, 43] width 19 height 12
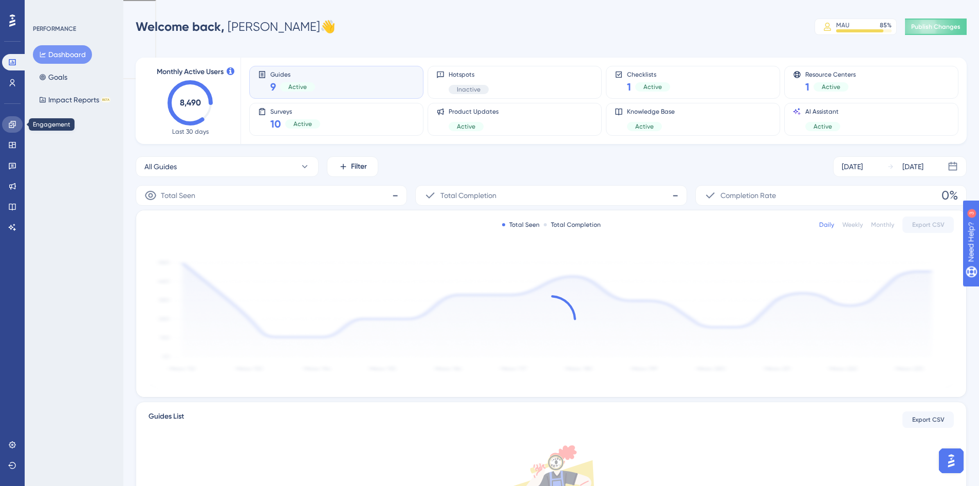
click at [12, 129] on link at bounding box center [12, 124] width 21 height 16
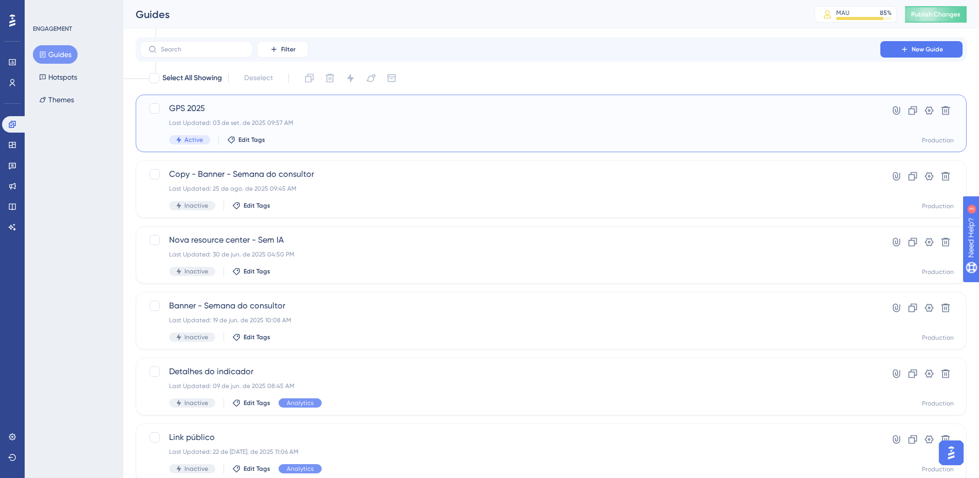
click at [219, 117] on div "GPS 2025 Last Updated: 03 de set. de 2025 09:57 AM Active Edit Tags" at bounding box center [510, 123] width 682 height 42
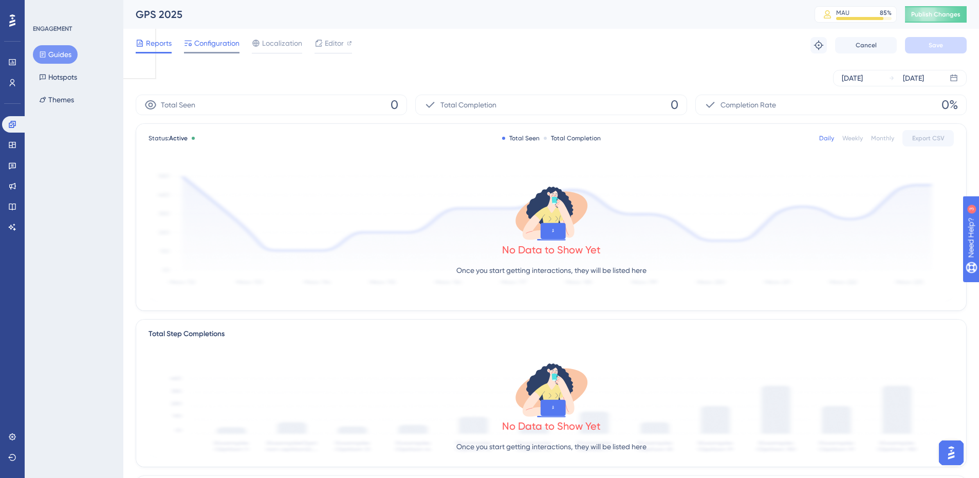
click at [216, 46] on span "Configuration" at bounding box center [216, 43] width 45 height 12
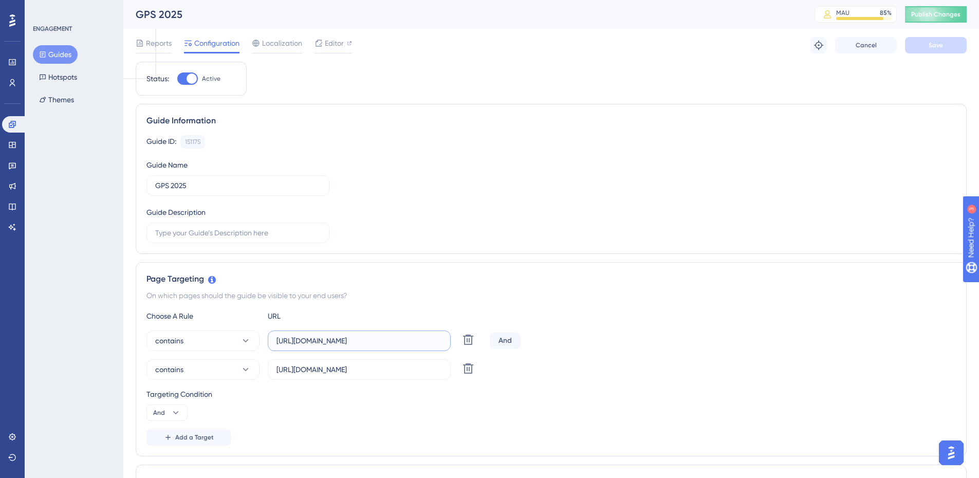
drag, startPoint x: 367, startPoint y: 341, endPoint x: 181, endPoint y: 317, distance: 187.6
click at [189, 318] on div "Choose A Rule URL contains https://app2.artia.com/ Delete And contains https://…" at bounding box center [552, 378] width 810 height 136
paste input "organizations/137596/dashboard"
drag, startPoint x: 380, startPoint y: 340, endPoint x: 402, endPoint y: 341, distance: 21.1
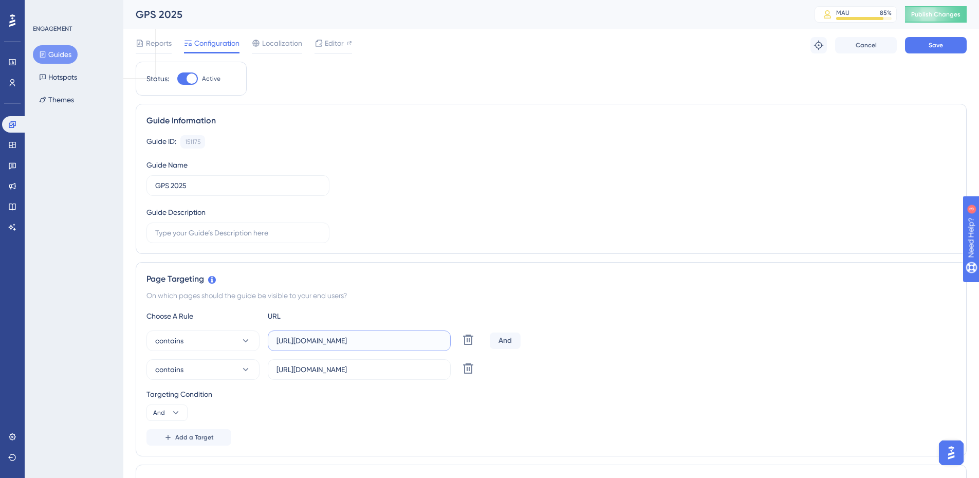
click at [402, 341] on input "https://app2.artia.com/organizations/137596/dashboard" at bounding box center [360, 340] width 166 height 11
drag, startPoint x: 426, startPoint y: 339, endPoint x: 448, endPoint y: 339, distance: 22.6
click at [448, 339] on label "https://app2.artia.com/organizations/(*.)/dashboard" at bounding box center [359, 341] width 183 height 21
click at [429, 344] on input "https://app2.artia.com/organizations/(*.)/dashboard" at bounding box center [360, 340] width 166 height 11
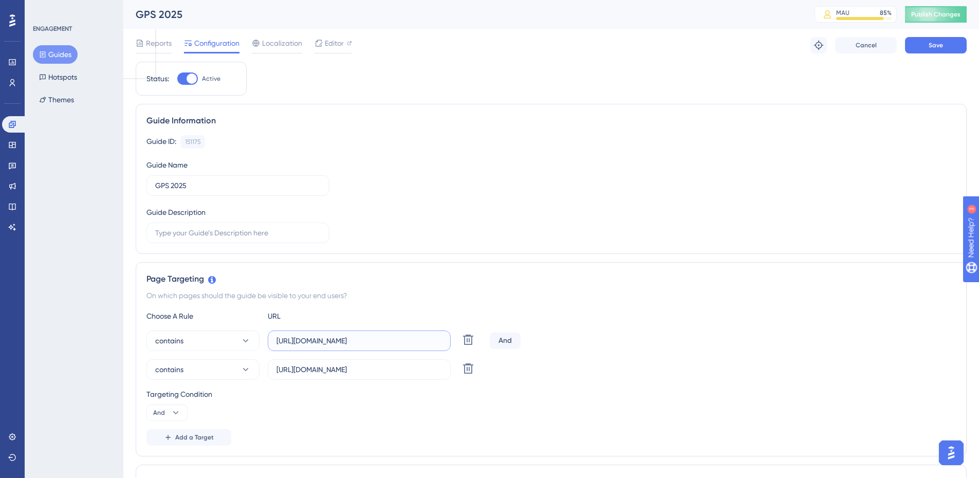
drag, startPoint x: 407, startPoint y: 341, endPoint x: 453, endPoint y: 347, distance: 46.6
click at [468, 343] on div "contains https://app2.artia.com/organizations/(*.)/dashboard Delete" at bounding box center [316, 341] width 339 height 21
drag, startPoint x: 403, startPoint y: 341, endPoint x: 392, endPoint y: 342, distance: 10.3
click at [392, 342] on input "https://app2.artia.com/organizations/(*.)/dashboard" at bounding box center [360, 340] width 166 height 11
drag, startPoint x: 462, startPoint y: 341, endPoint x: 557, endPoint y: 346, distance: 95.7
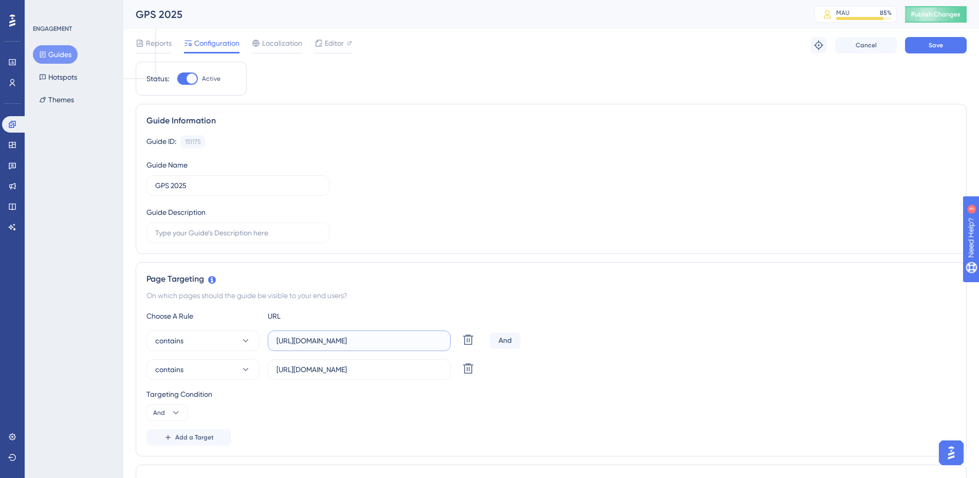
click at [557, 346] on div "contains https://app2.artia.com/organizations/(*.)/dashboard Delete And" at bounding box center [552, 341] width 810 height 21
paste input "(*.)"
click at [481, 298] on div "On which pages should the guide be visible to your end users?" at bounding box center [552, 295] width 810 height 12
click at [208, 334] on button "contains" at bounding box center [203, 341] width 113 height 21
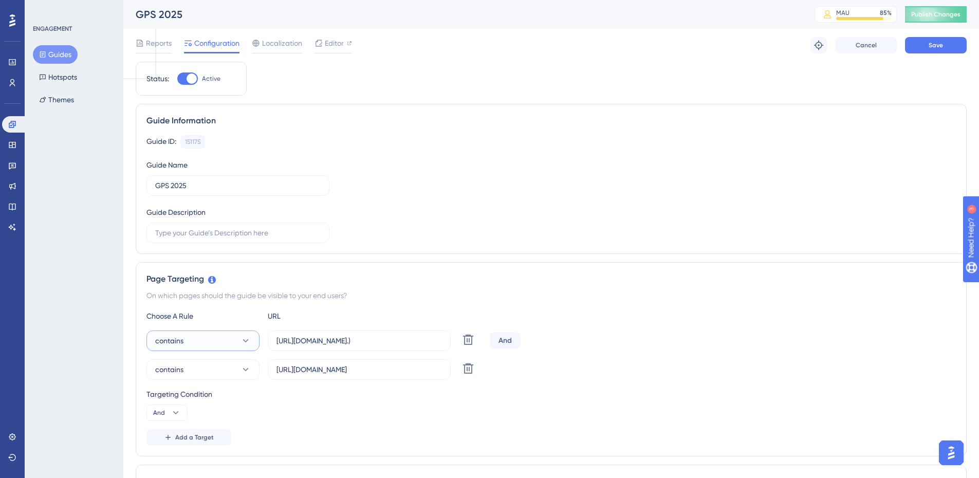
scroll to position [199, 0]
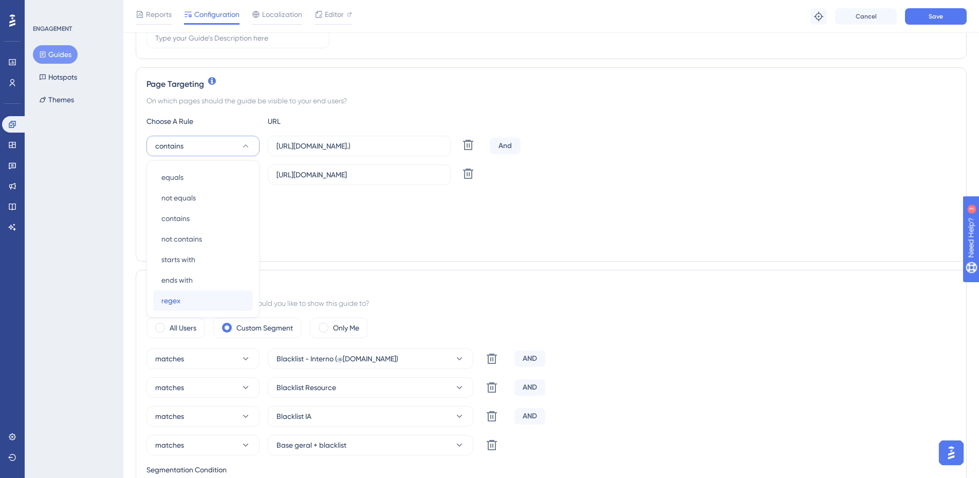
click at [192, 298] on div "regex regex" at bounding box center [202, 300] width 83 height 21
click at [961, 256] on div "Page Targeting On which pages should the guide be visible to your end users? Ch…" at bounding box center [551, 164] width 831 height 194
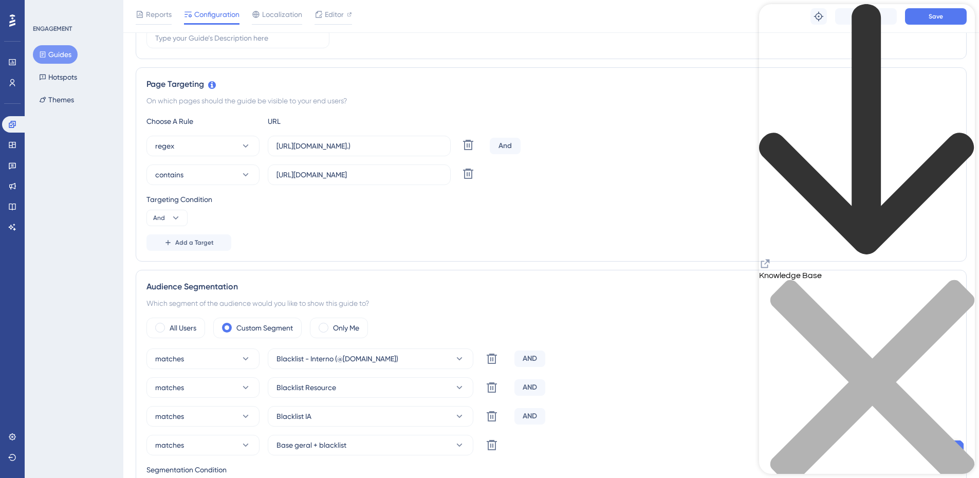
click at [772, 258] on icon "Resource Center Header" at bounding box center [765, 264] width 12 height 12
drag, startPoint x: 407, startPoint y: 145, endPoint x: 414, endPoint y: 145, distance: 7.2
click at [414, 145] on input "https://app2.artia.com/organizations/(*.)/(*.)" at bounding box center [360, 145] width 166 height 11
drag, startPoint x: 413, startPoint y: 148, endPoint x: 488, endPoint y: 150, distance: 75.6
click at [488, 150] on div "regex https://app2.artia.com/organizations/*/(*.) Delete And" at bounding box center [552, 146] width 810 height 21
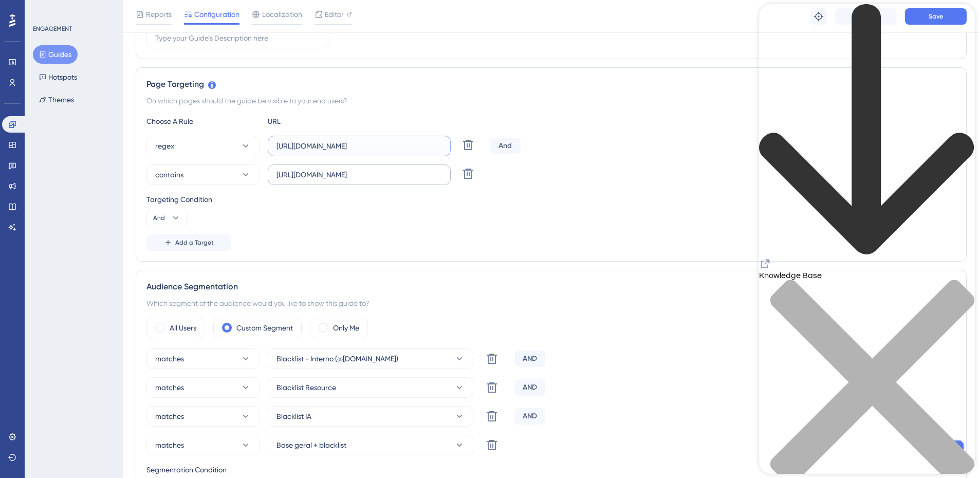
type input "https://app2.artia.com/organizations/*/*"
click at [369, 178] on input "https://app.artia.com/" at bounding box center [360, 174] width 166 height 11
type input "https://app.artia.com/*"
click at [376, 147] on input "https://app2.artia.com/organizations/*/*" at bounding box center [360, 145] width 166 height 11
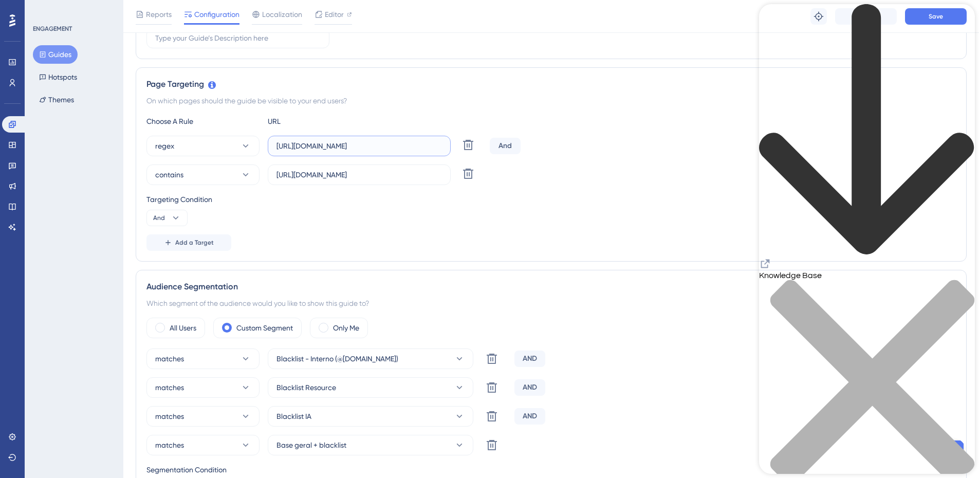
drag, startPoint x: 409, startPoint y: 143, endPoint x: 489, endPoint y: 148, distance: 80.3
click at [489, 148] on div "regex https://app2.artia.com//*/* Delete And" at bounding box center [552, 146] width 810 height 21
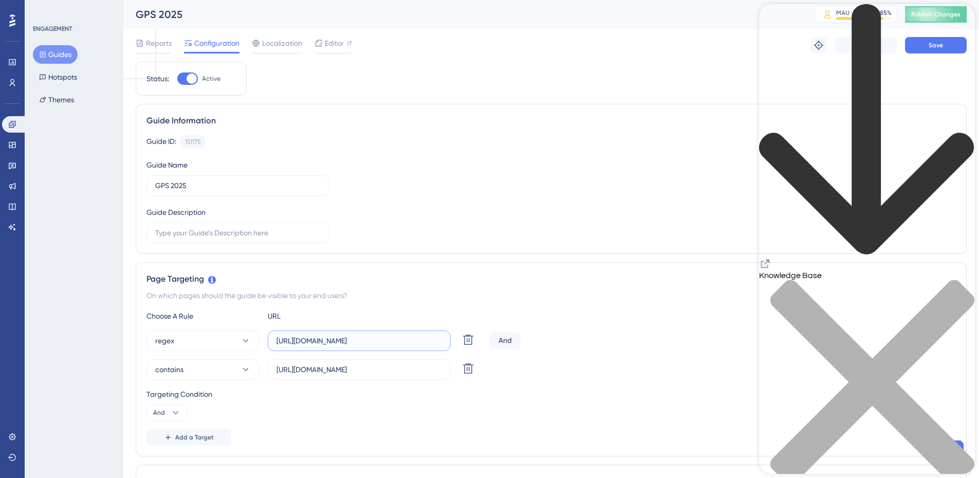
type input "https://app2.artia.com/*"
click at [958, 280] on icon "close resource center" at bounding box center [867, 388] width 216 height 216
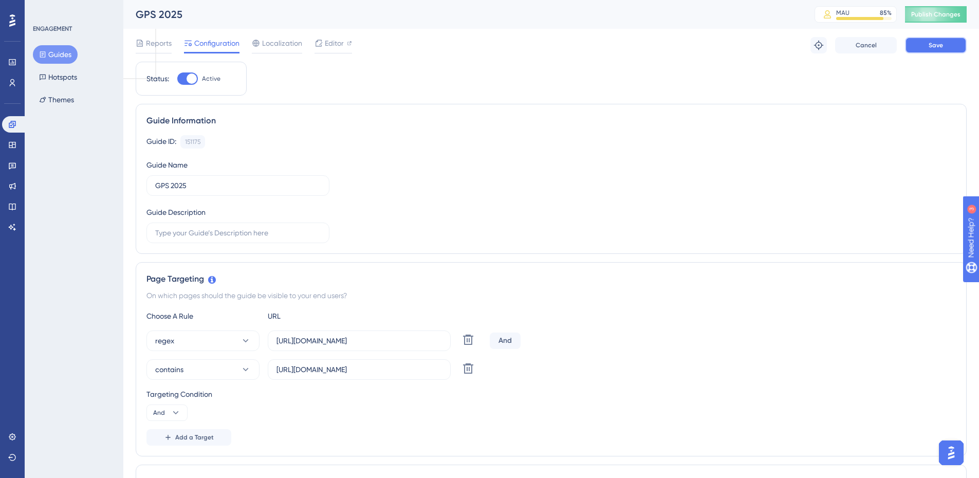
click at [915, 46] on button "Save" at bounding box center [936, 45] width 62 height 16
click at [338, 47] on span "Editor" at bounding box center [334, 43] width 19 height 12
click at [329, 44] on span "Editor" at bounding box center [334, 43] width 19 height 12
click at [13, 441] on link at bounding box center [12, 437] width 8 height 16
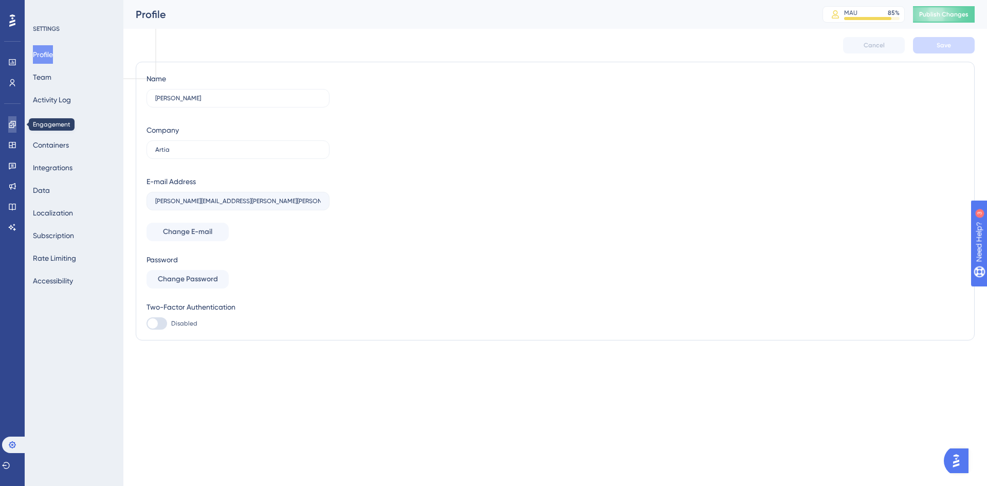
click at [13, 121] on icon at bounding box center [12, 124] width 7 height 7
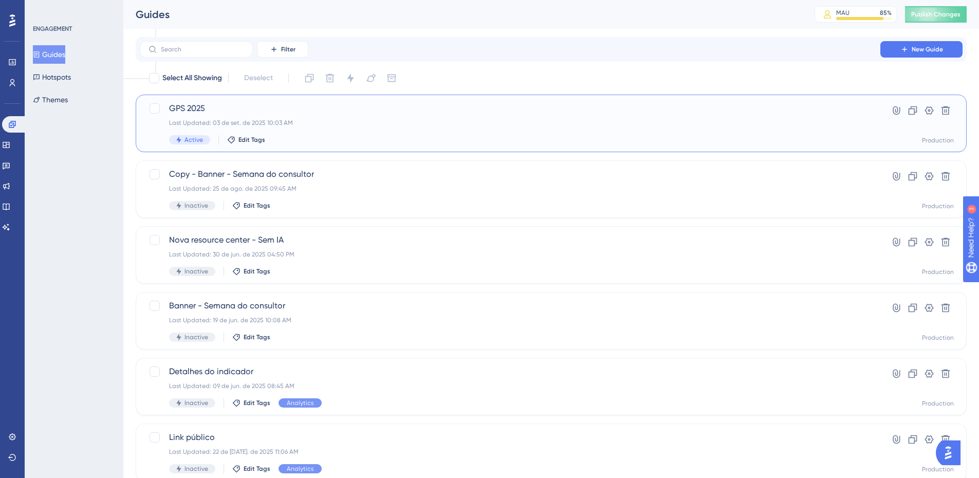
click at [325, 116] on div "GPS 2025 Last Updated: 03 de set. de 2025 10:03 AM Active Edit Tags" at bounding box center [510, 123] width 682 height 42
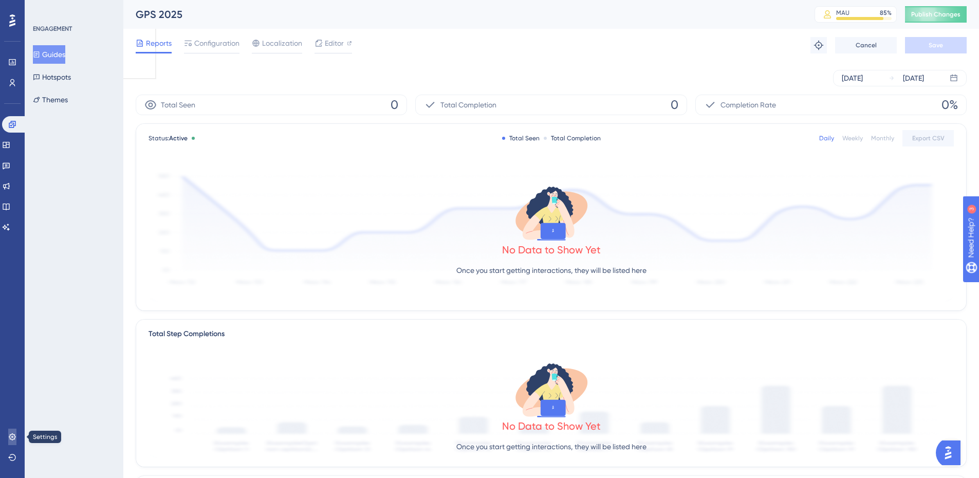
click at [8, 439] on link at bounding box center [12, 437] width 8 height 16
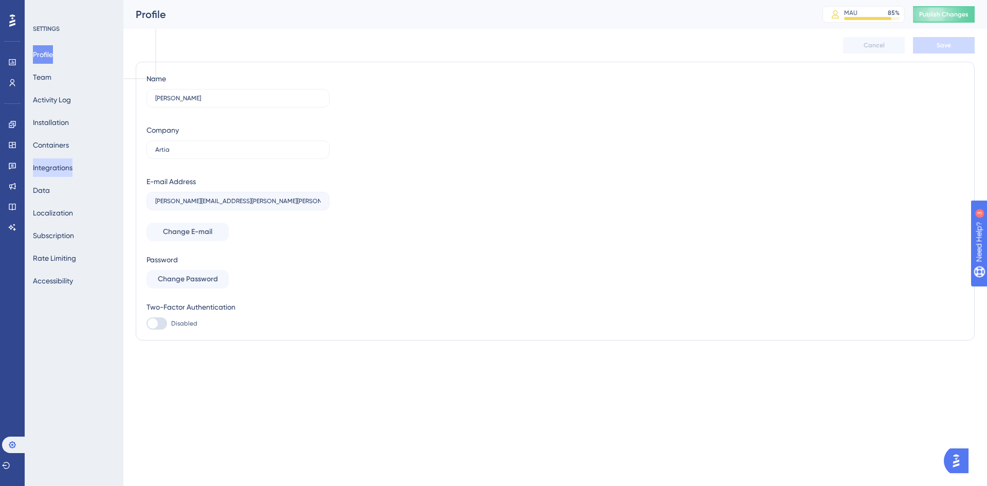
click at [51, 167] on button "Integrations" at bounding box center [53, 167] width 40 height 19
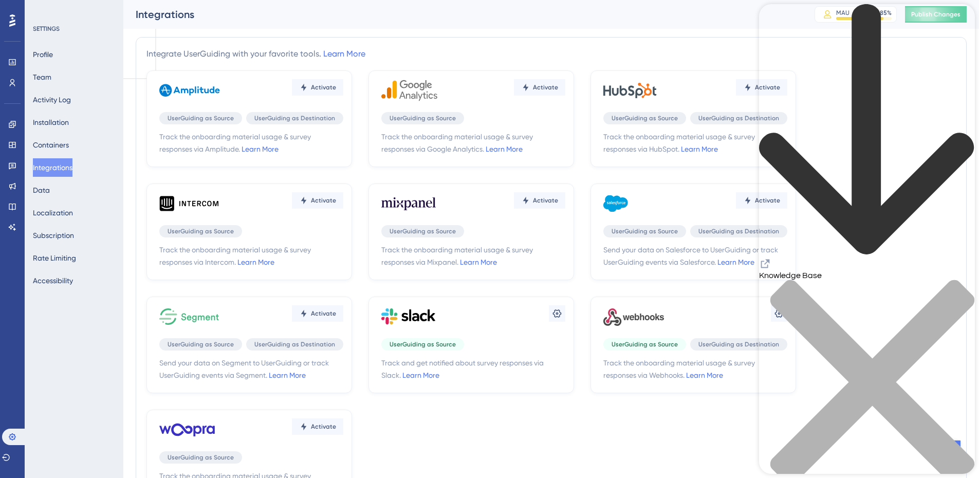
click at [772, 258] on icon "Resource Center Header" at bounding box center [765, 264] width 12 height 12
click at [959, 280] on div "close resource center" at bounding box center [867, 388] width 216 height 217
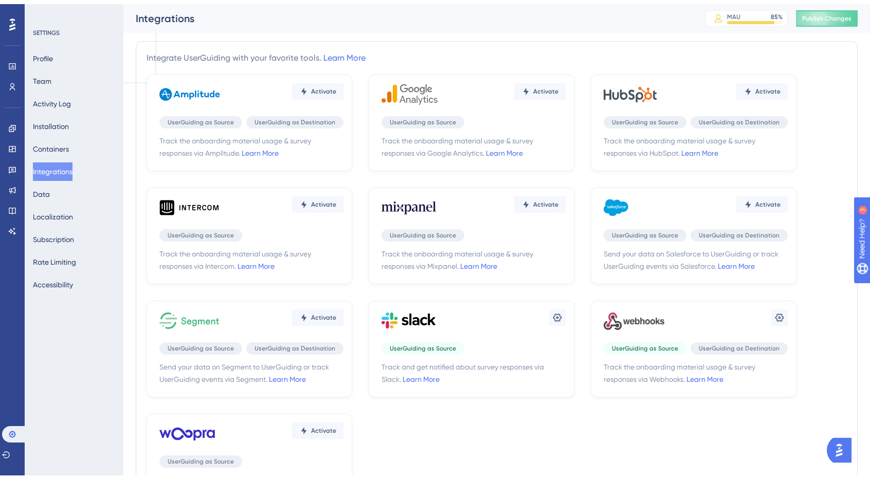
scroll to position [51, 0]
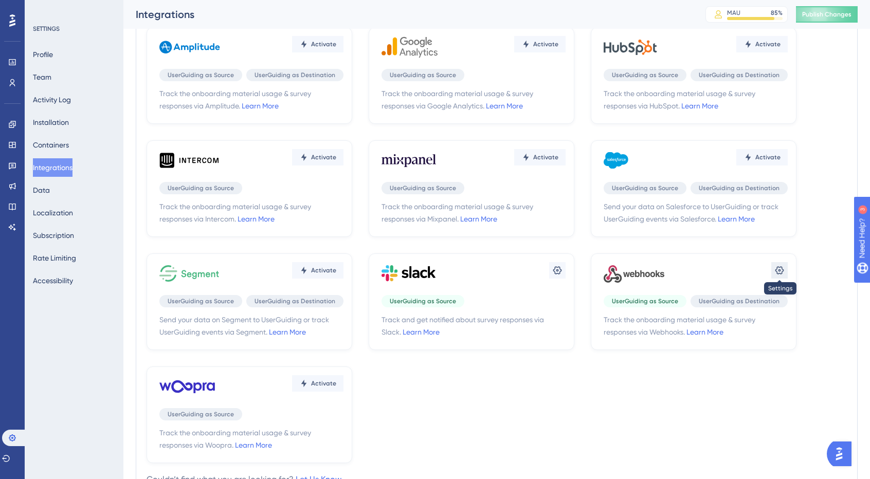
click at [562, 267] on icon at bounding box center [557, 270] width 10 height 10
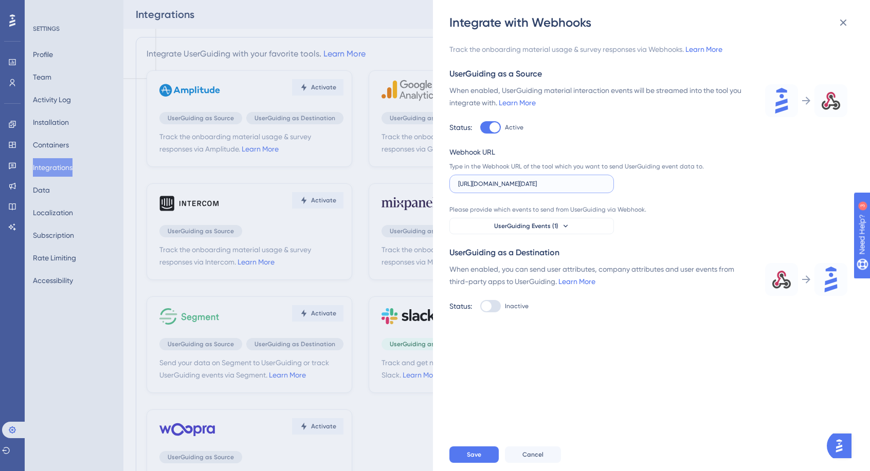
click at [563, 180] on input "[URL][DOMAIN_NAME][DATE]" at bounding box center [531, 183] width 147 height 7
click at [492, 131] on div at bounding box center [494, 127] width 10 height 10
click at [480, 128] on input "Active" at bounding box center [480, 128] width 1 height 1
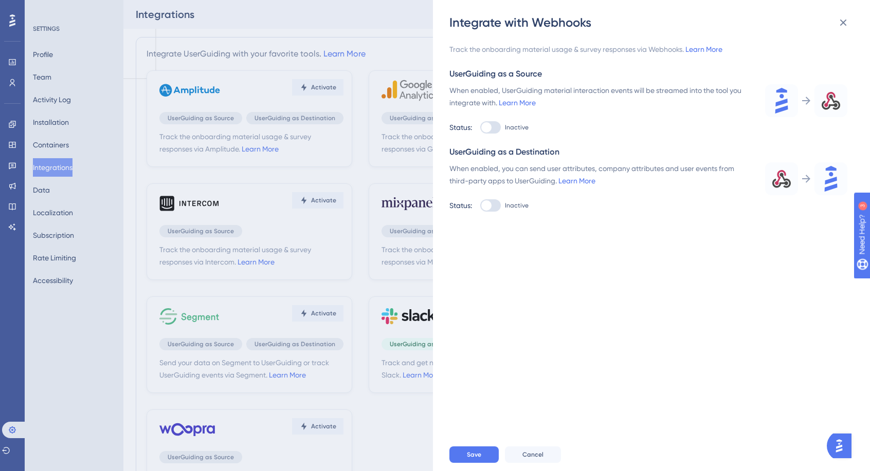
click at [497, 130] on div at bounding box center [490, 127] width 21 height 12
click at [480, 128] on input "Inactive" at bounding box center [480, 128] width 1 height 1
checkbox input "true"
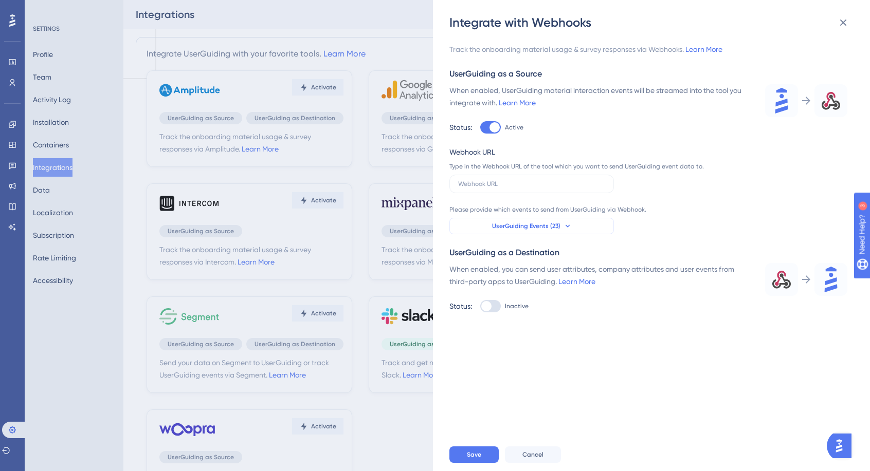
click at [543, 221] on button "UserGuiding Events (23)" at bounding box center [531, 226] width 165 height 16
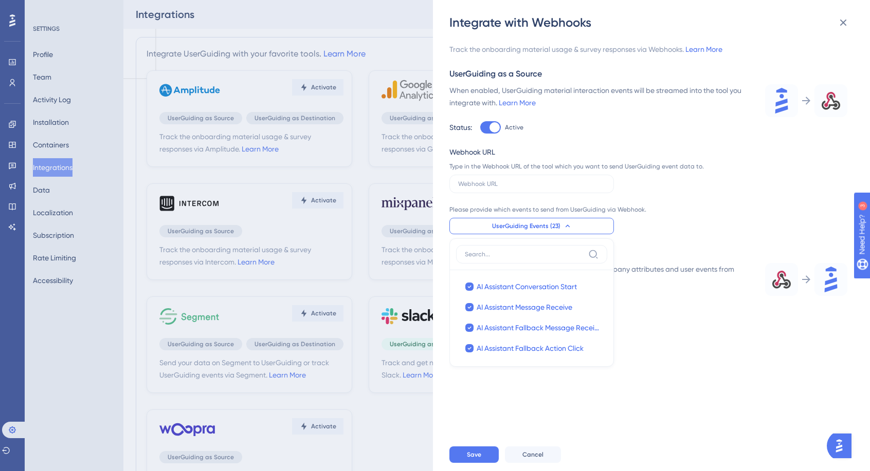
scroll to position [395, 0]
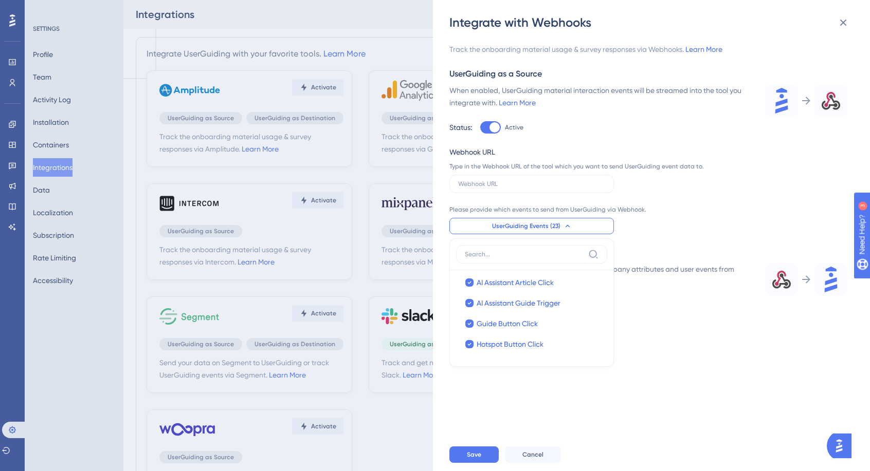
click at [513, 425] on div "Track the onboarding material usage & survey responses via Webhooks. Learn More…" at bounding box center [656, 235] width 414 height 408
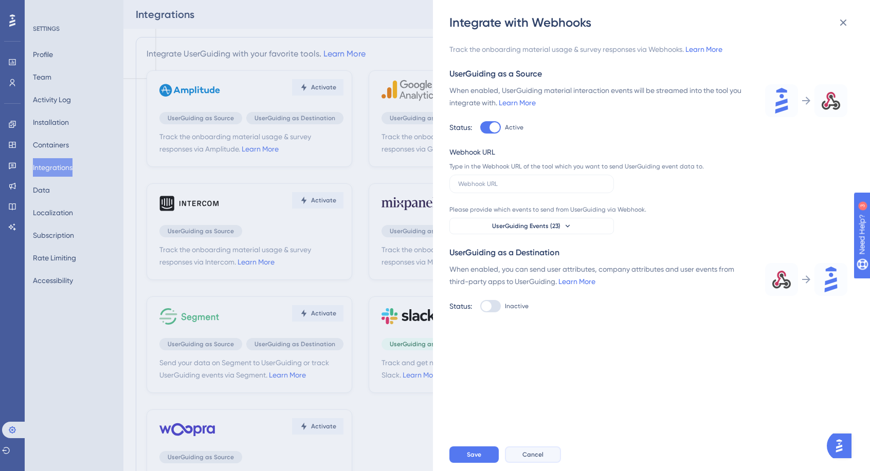
click at [535, 459] on span "Cancel" at bounding box center [532, 455] width 21 height 8
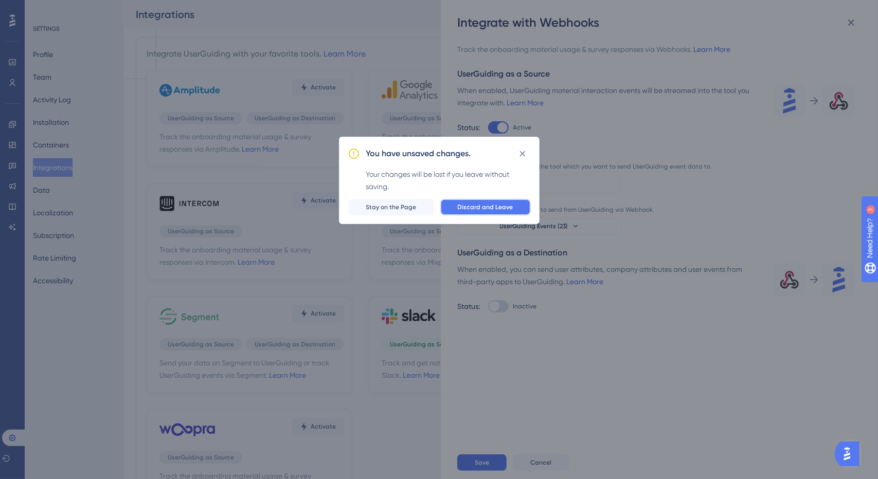
click at [499, 210] on span "Discard and Leave" at bounding box center [486, 207] width 56 height 8
